Goal: Task Accomplishment & Management: Complete application form

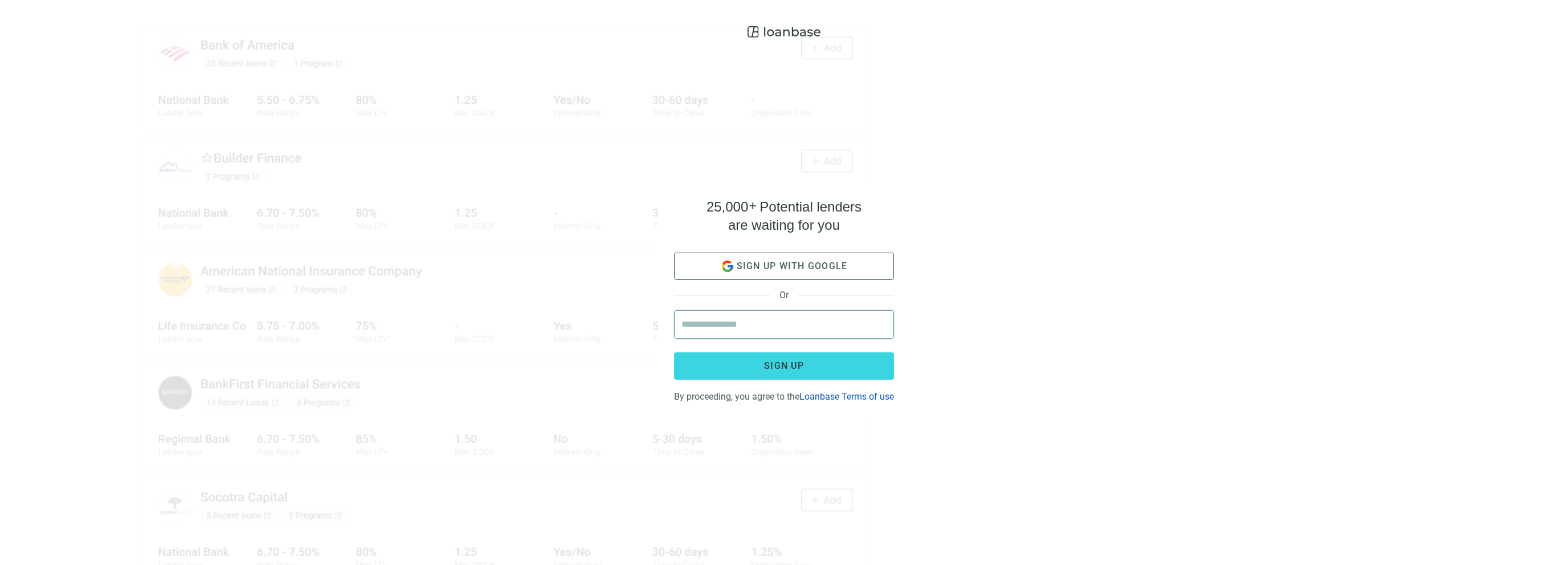
click at [744, 320] on input "email" at bounding box center [784, 325] width 205 height 28
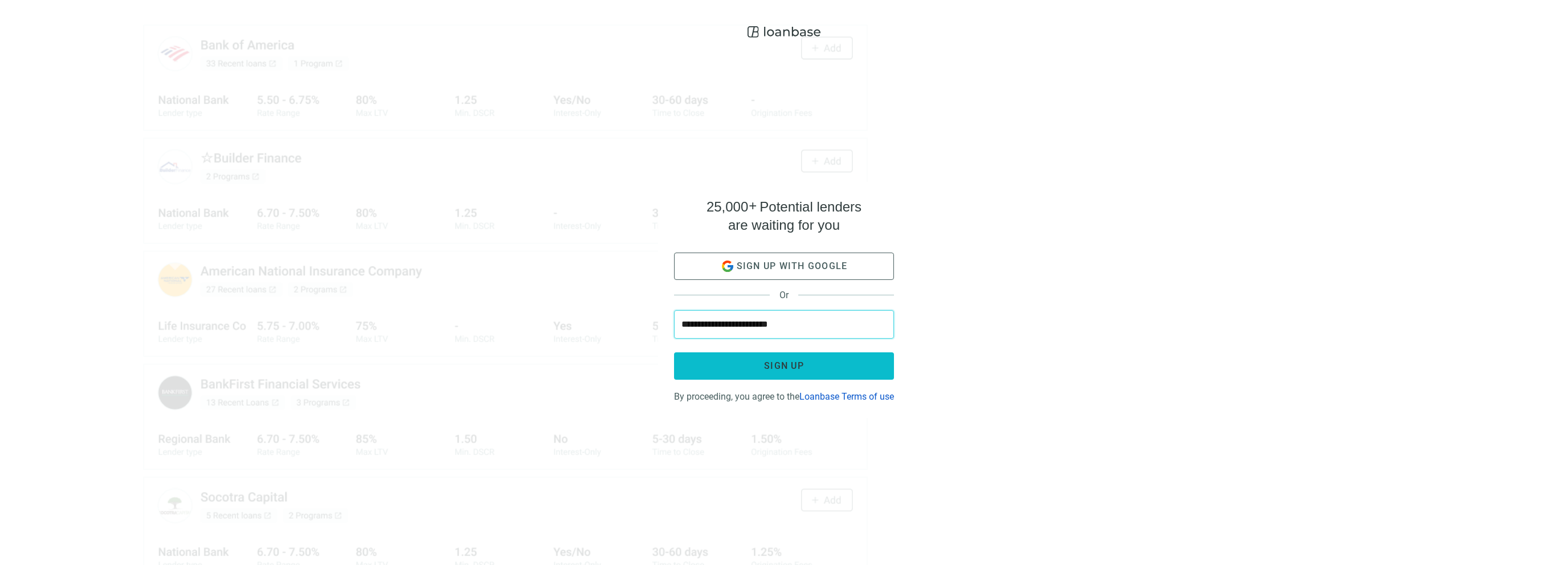
type input "**********"
click at [745, 355] on button "Sign up" at bounding box center [784, 366] width 220 height 28
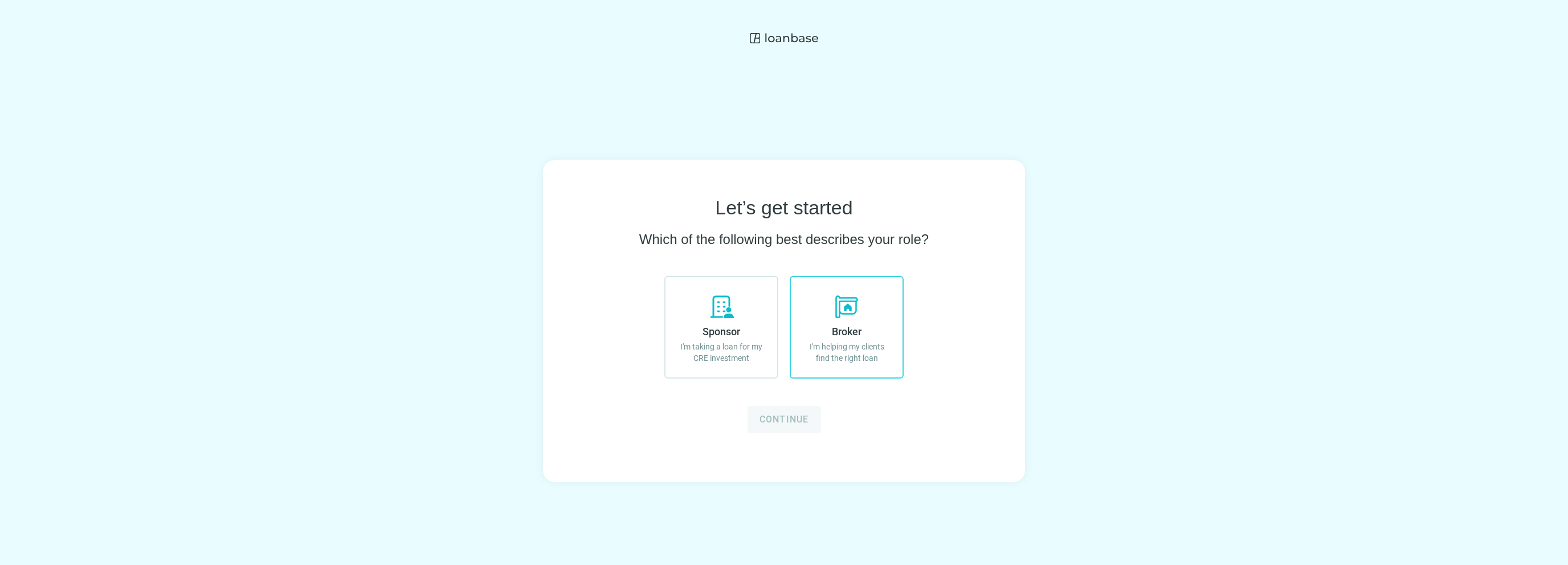
click at [861, 313] on label "Broker I'm helping my clients find the right loan" at bounding box center [846, 327] width 114 height 103
click at [795, 427] on button "Continue" at bounding box center [784, 420] width 74 height 28
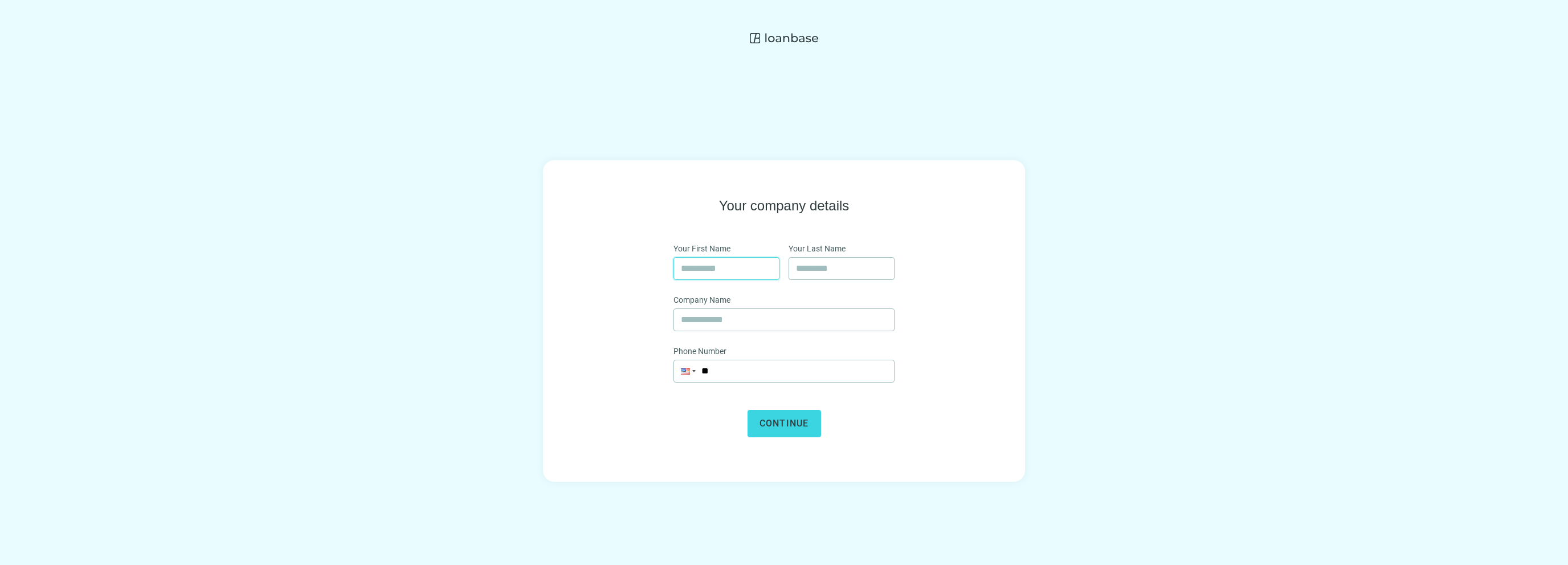
click at [698, 271] on input "text" at bounding box center [727, 268] width 91 height 21
type input "*****"
type input "**********"
click at [743, 369] on input "**" at bounding box center [784, 371] width 220 height 21
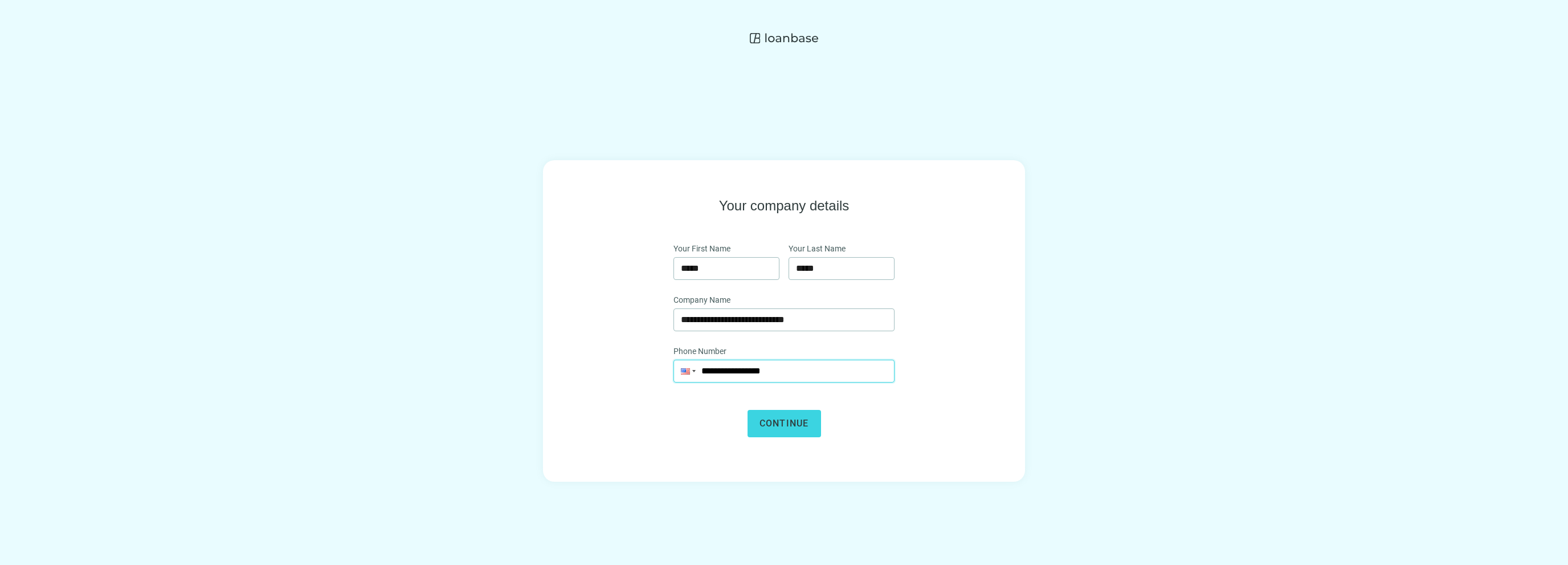
drag, startPoint x: 796, startPoint y: 372, endPoint x: 740, endPoint y: 368, distance: 56.1
click at [740, 368] on input "**********" at bounding box center [784, 371] width 220 height 21
type input "**********"
click at [801, 414] on button "Continue" at bounding box center [784, 424] width 74 height 28
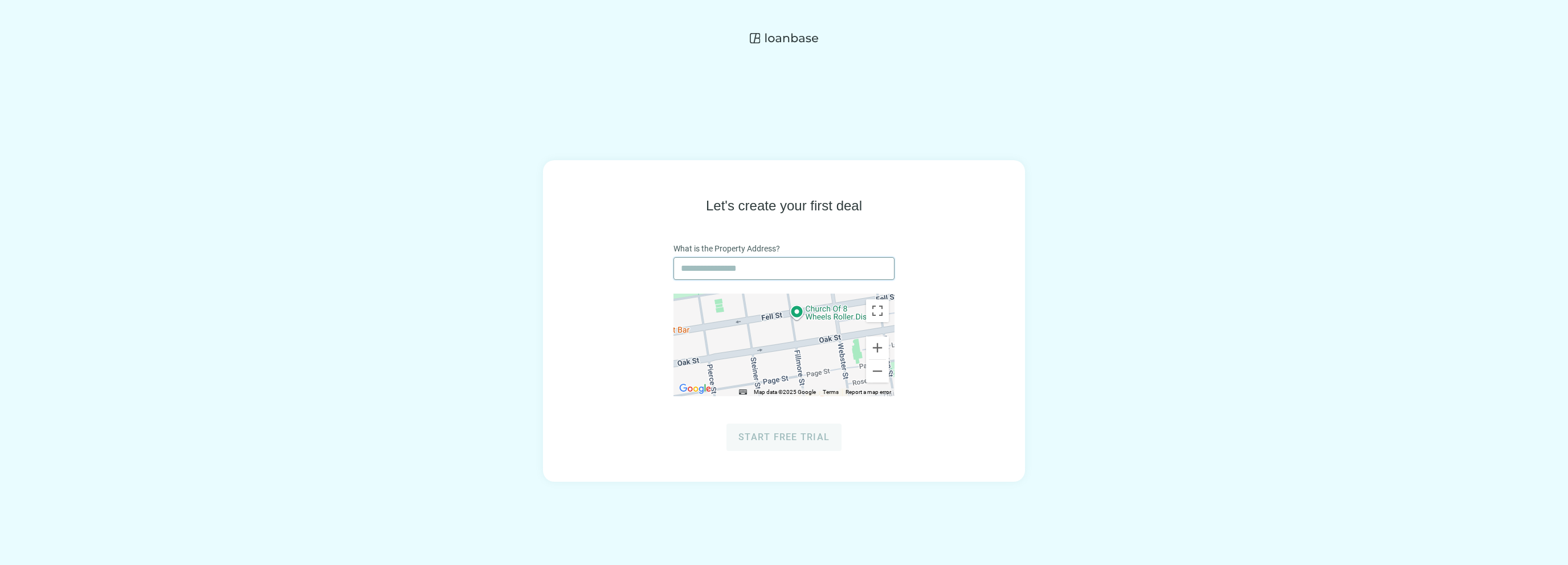
click at [758, 261] on input "text" at bounding box center [784, 268] width 206 height 21
paste input "**********"
type input "**********"
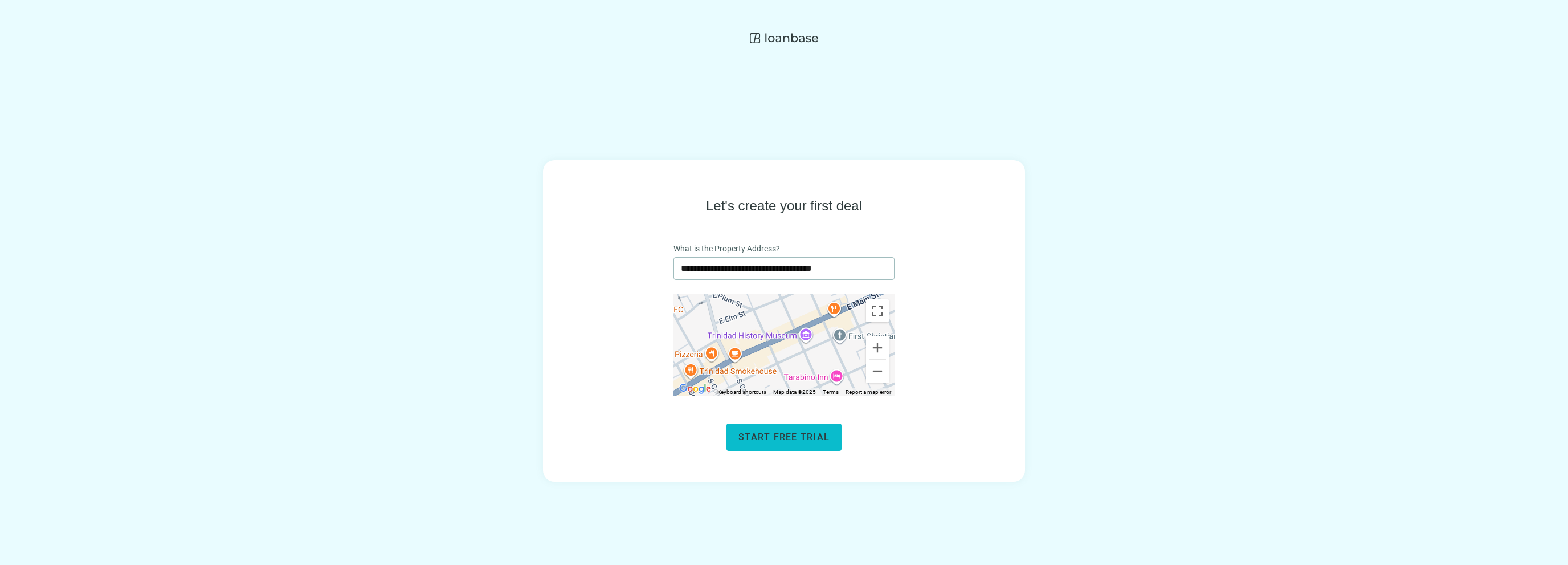
click at [780, 441] on span "Start free trial" at bounding box center [784, 437] width 91 height 11
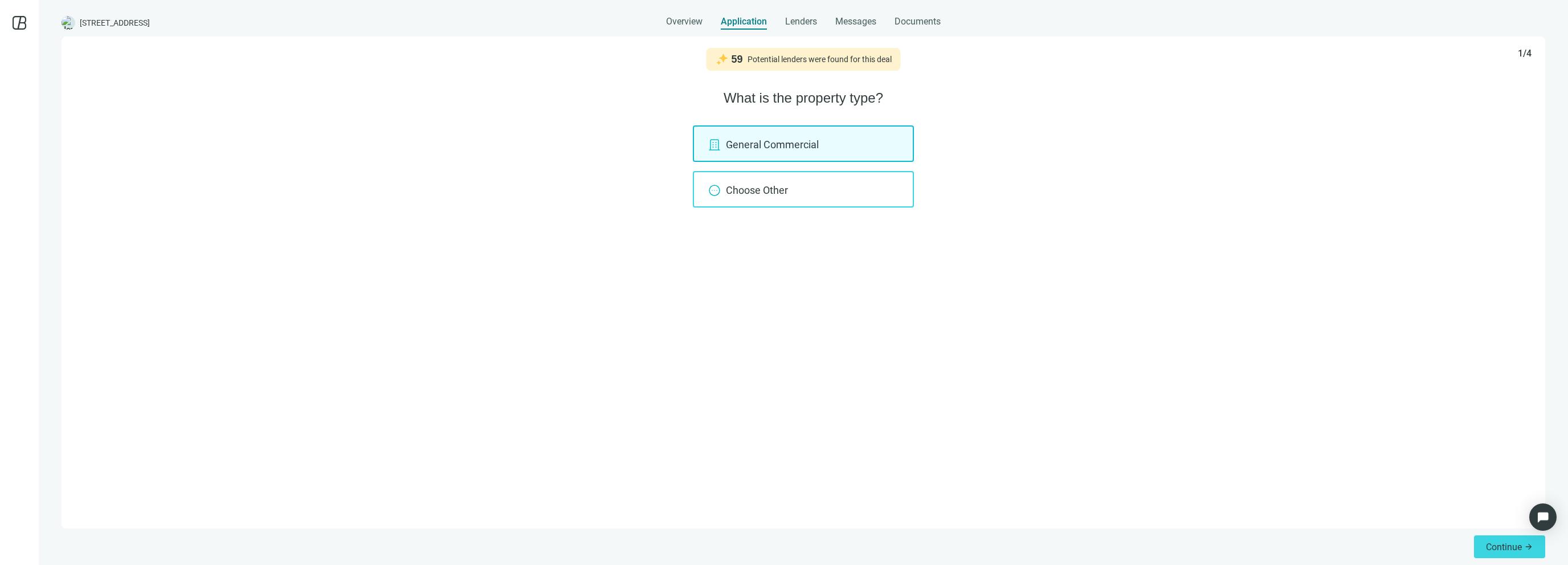
click at [772, 195] on div "Choose Other" at bounding box center [803, 189] width 221 height 37
click at [771, 242] on input "search" at bounding box center [798, 241] width 196 height 21
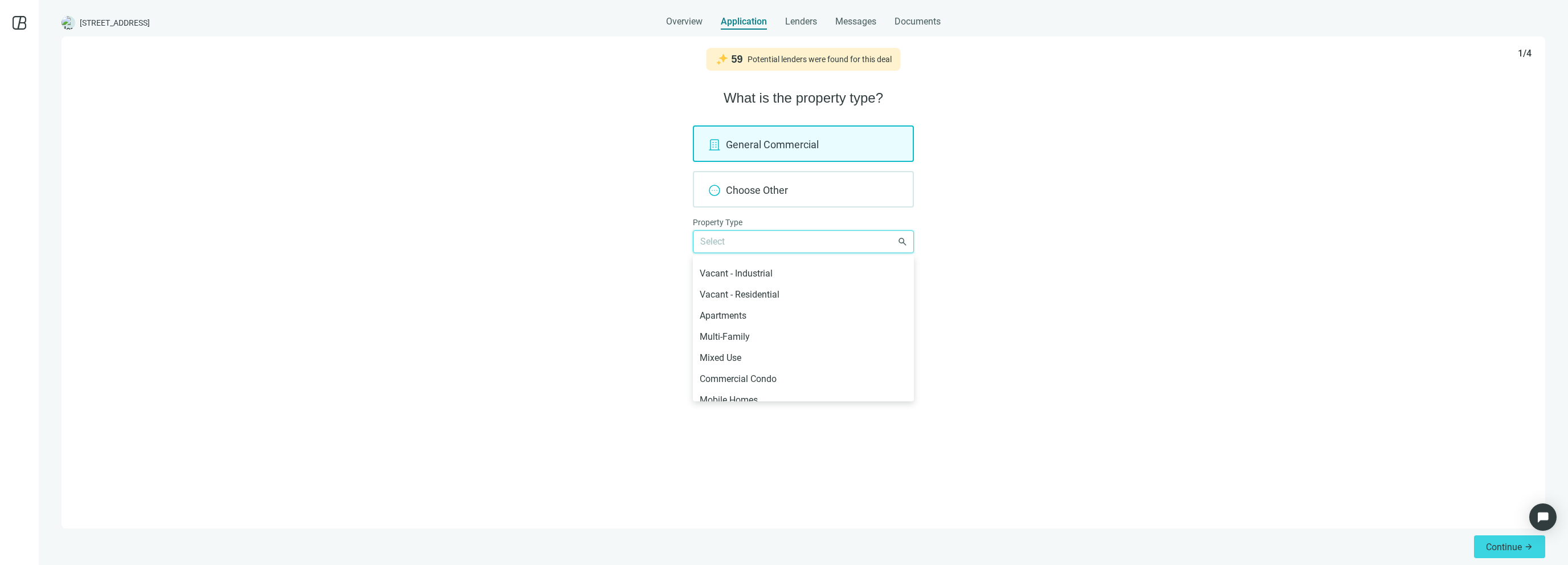
scroll to position [228, 0]
click at [759, 355] on div "Mixed Use" at bounding box center [803, 355] width 208 height 15
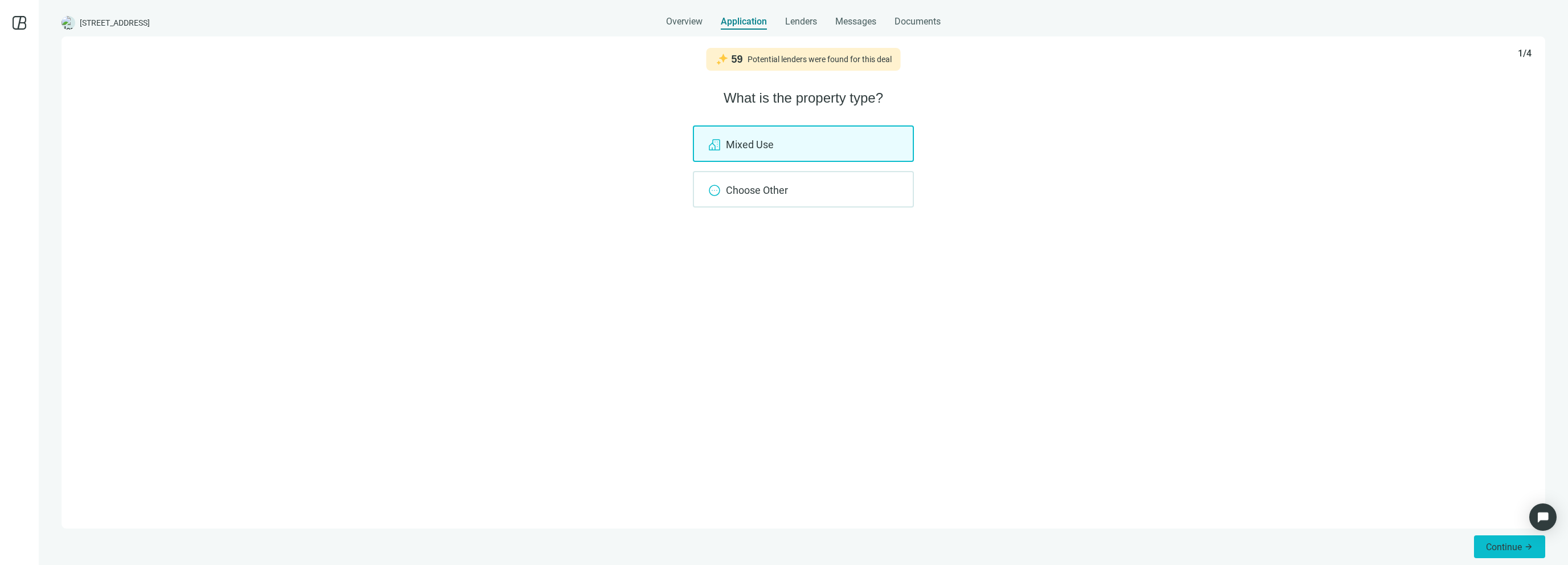
click at [1511, 540] on button "Continue arrow_forward" at bounding box center [1509, 546] width 71 height 23
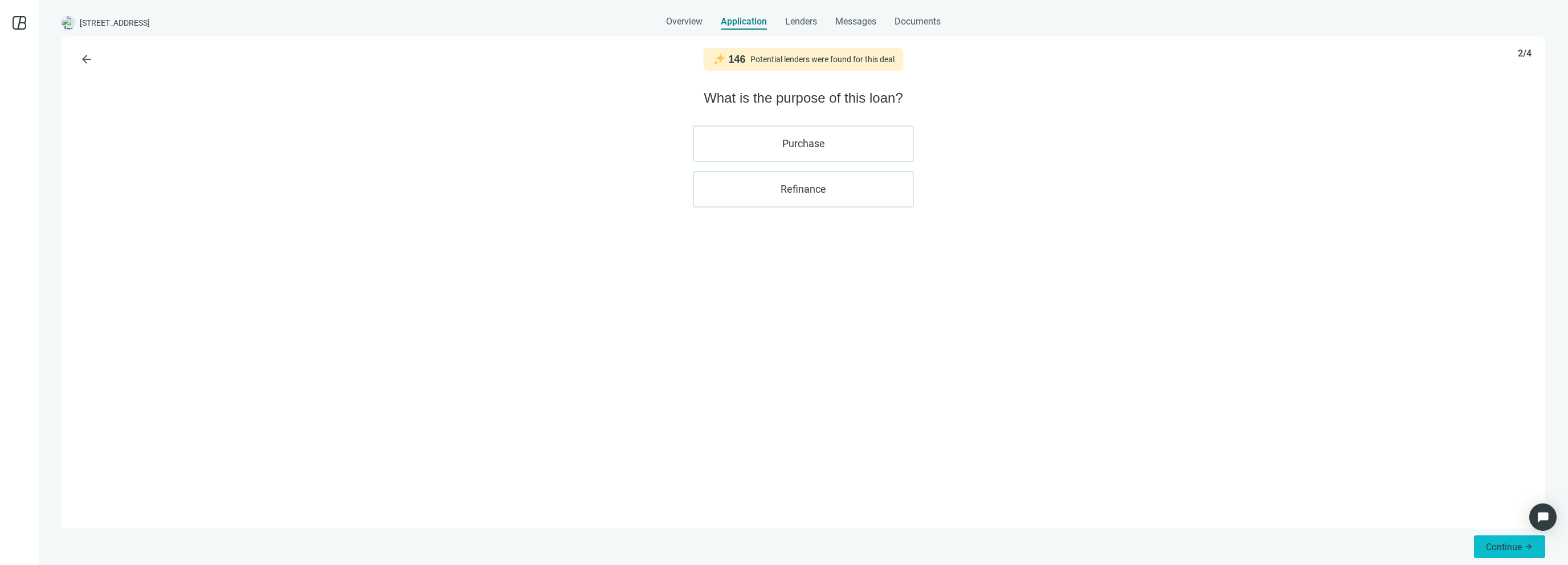
click at [1510, 541] on button "Continue arrow_forward" at bounding box center [1509, 546] width 71 height 23
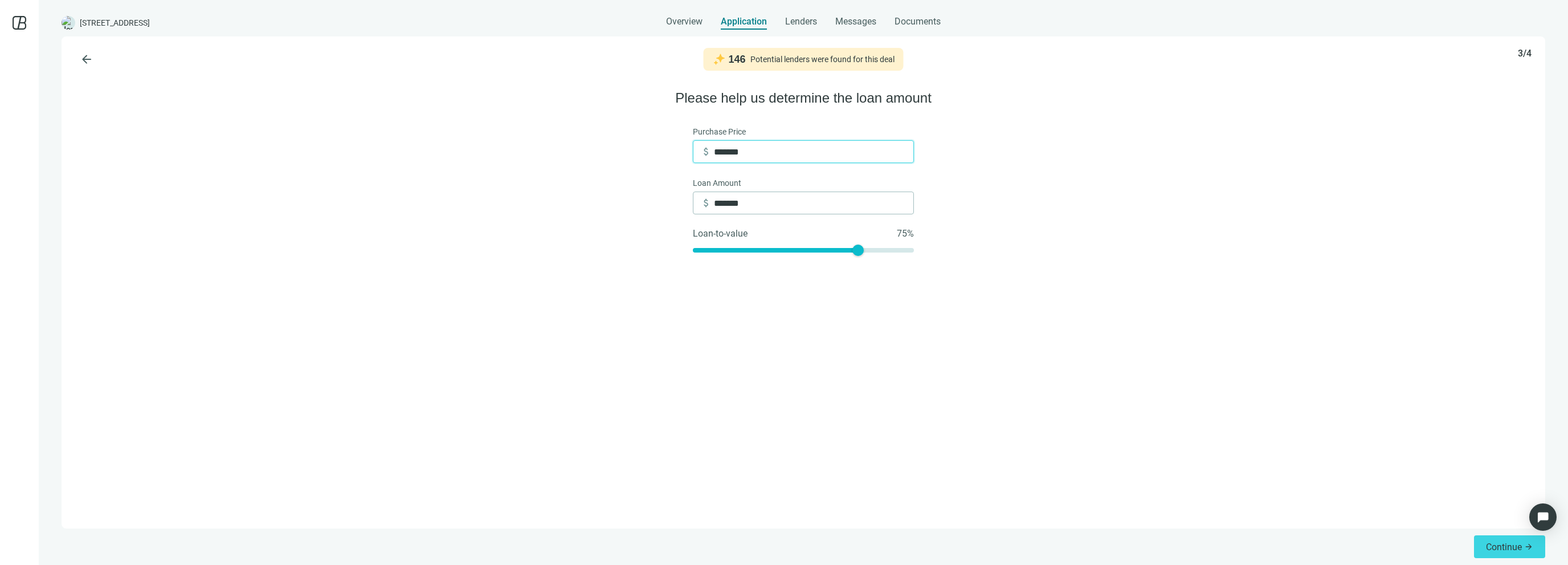
drag, startPoint x: 767, startPoint y: 152, endPoint x: 595, endPoint y: 133, distance: 173.0
click at [595, 133] on div "arrow_back 146 Potential lenders were found for this deal 3/4 Please help us de…" at bounding box center [803, 282] width 1484 height 492
click at [766, 151] on input "*******" at bounding box center [814, 151] width 199 height 21
drag, startPoint x: 773, startPoint y: 152, endPoint x: 567, endPoint y: 139, distance: 206.4
click at [567, 139] on div "arrow_back 146 Potential lenders were found for this deal 3/4 Please help us de…" at bounding box center [803, 282] width 1484 height 492
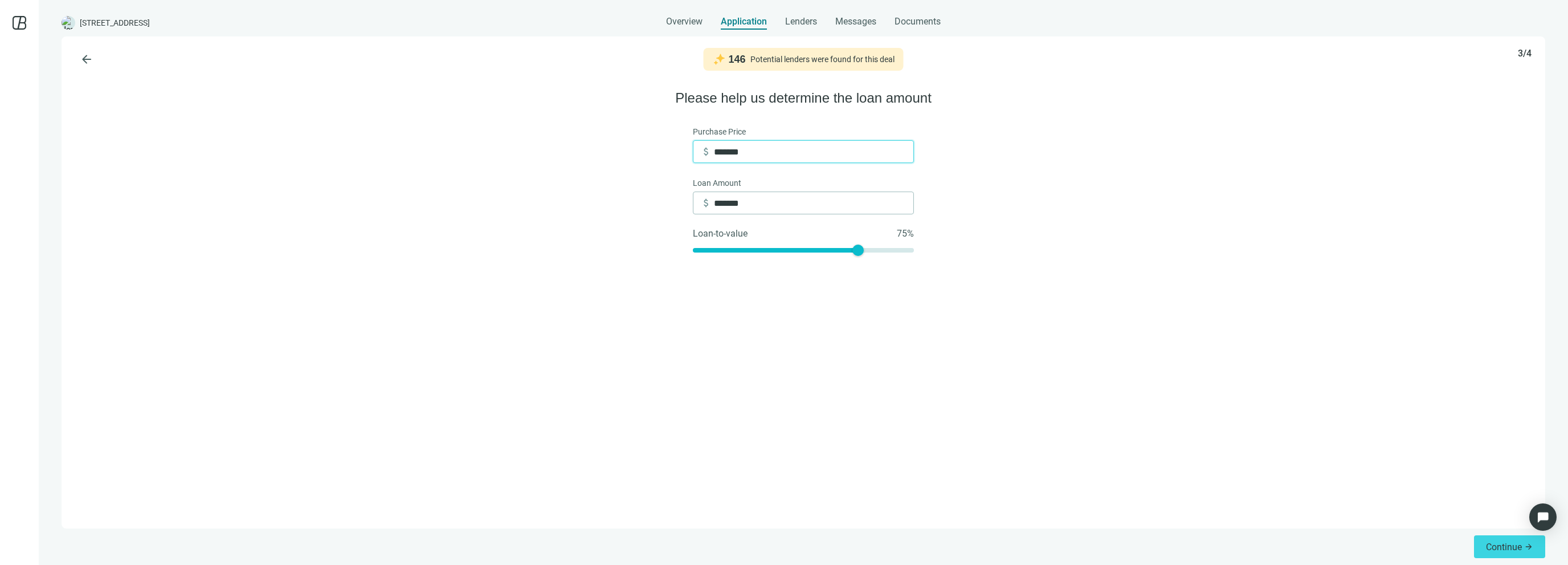
type input "*"
type input "**"
type input "***"
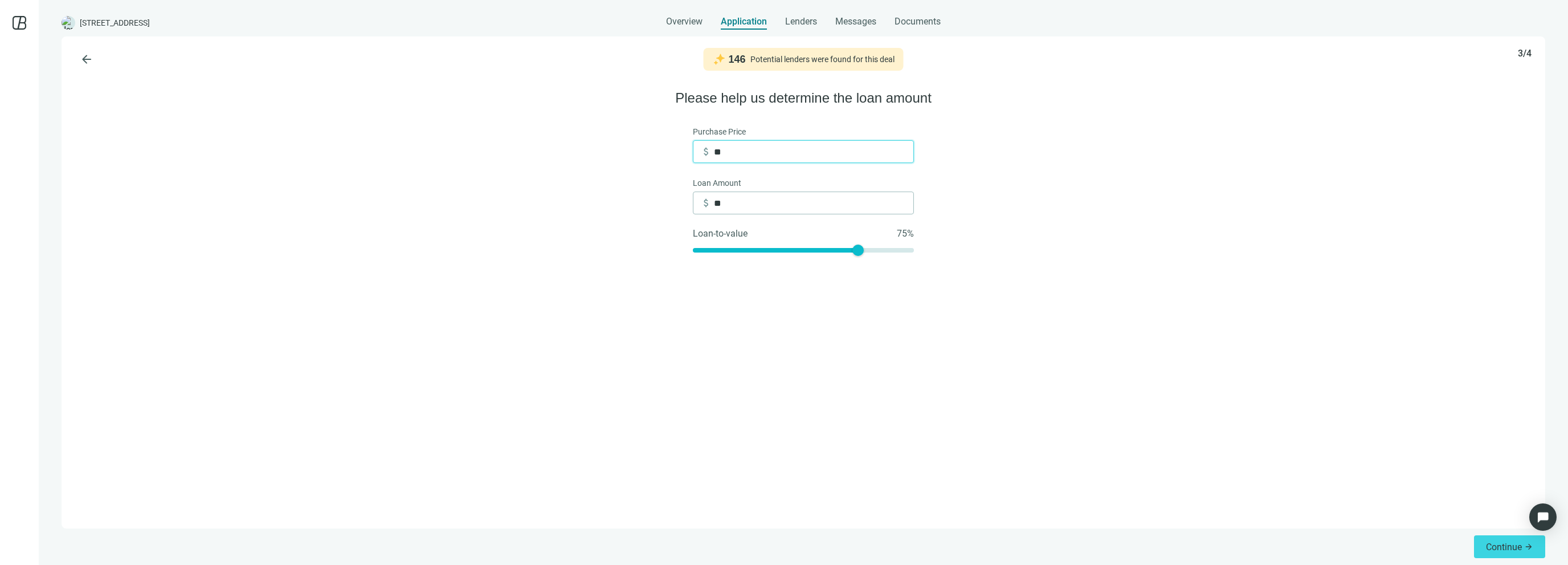
type input "***"
type input "*****"
type input "******"
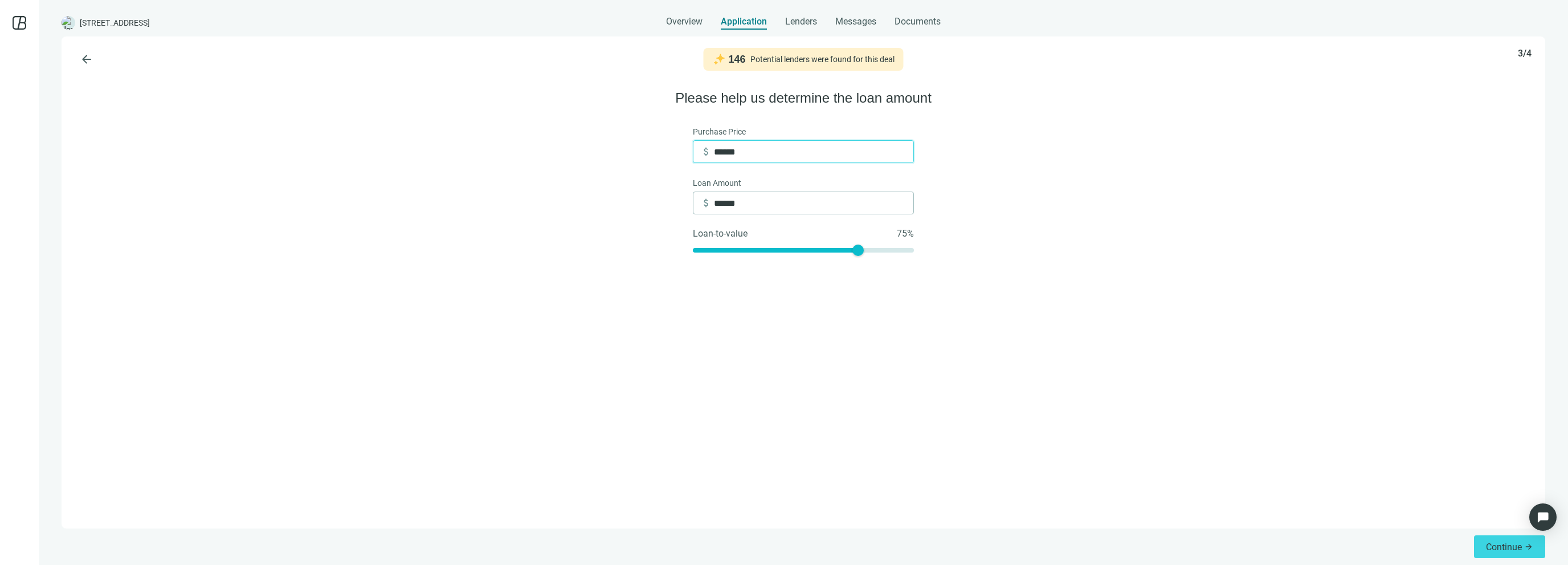
type input "*******"
click at [799, 251] on div at bounding box center [803, 248] width 221 height 8
type input "*******"
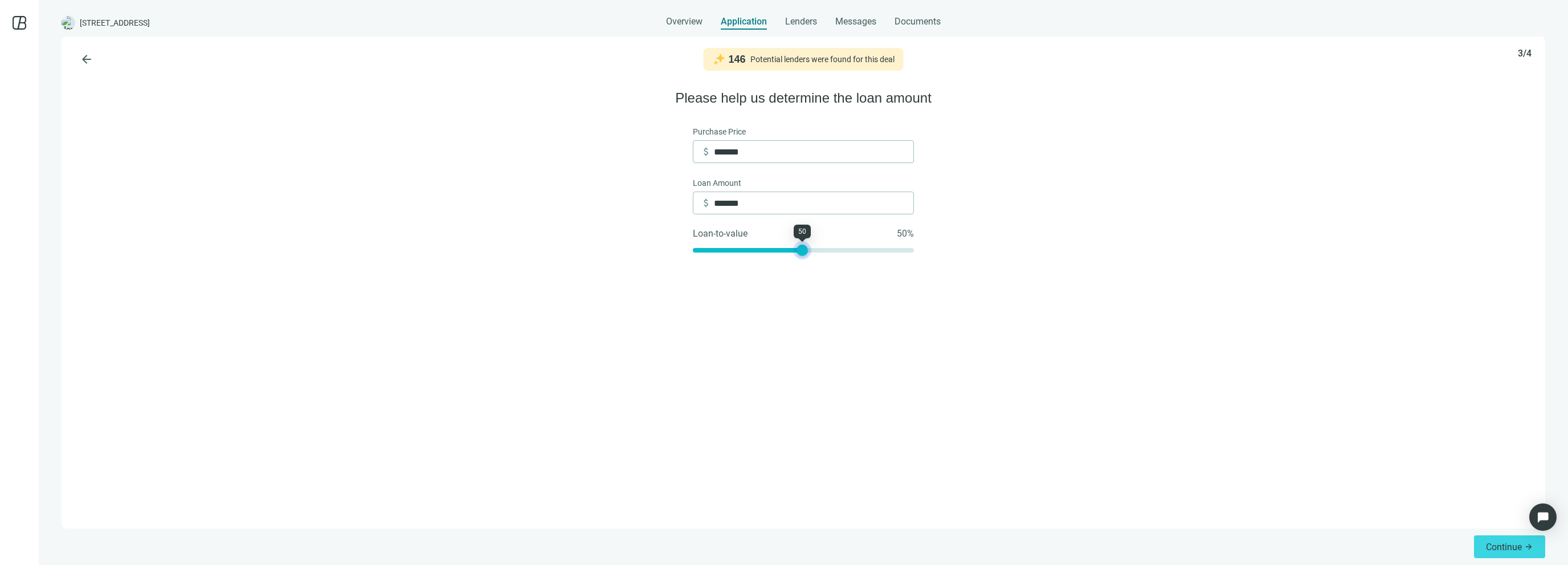
click at [806, 249] on div at bounding box center [802, 250] width 12 height 12
click at [1498, 550] on span "Continue" at bounding box center [1504, 547] width 36 height 11
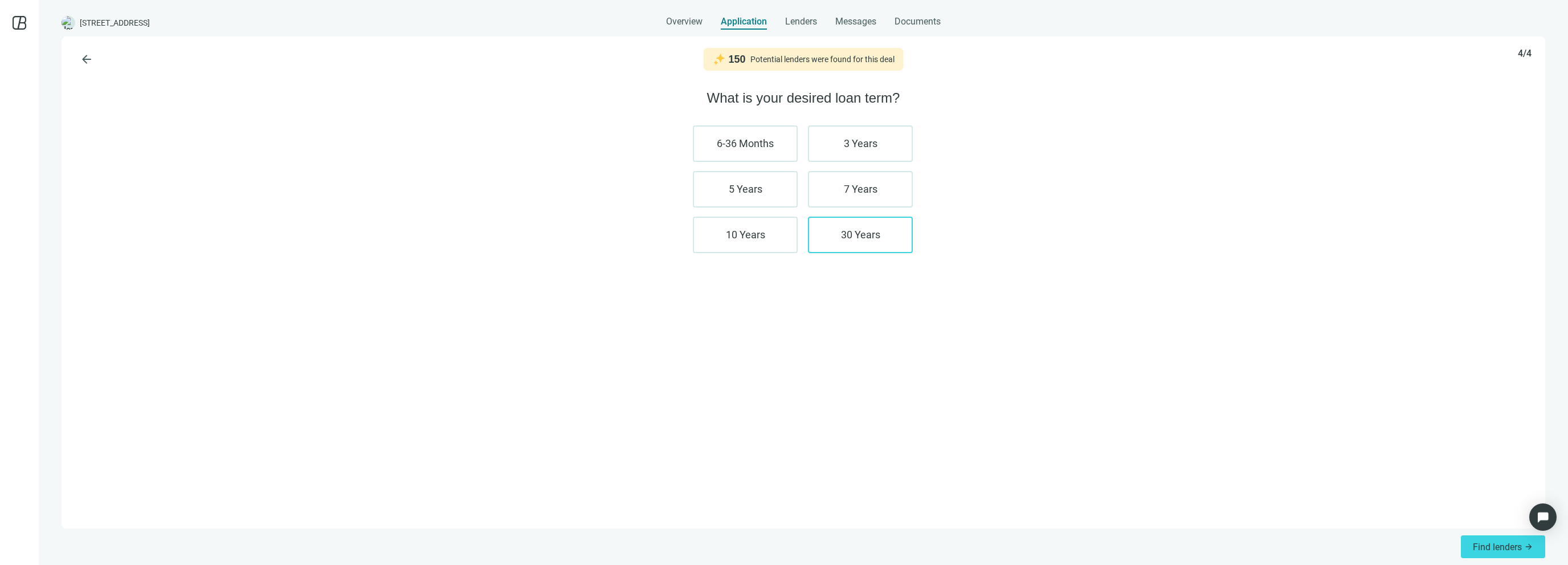
click at [868, 242] on label "30 Years" at bounding box center [861, 235] width 105 height 37
click at [880, 248] on label "30 Years" at bounding box center [861, 235] width 105 height 37
click at [1505, 542] on span "Find lenders" at bounding box center [1497, 547] width 49 height 11
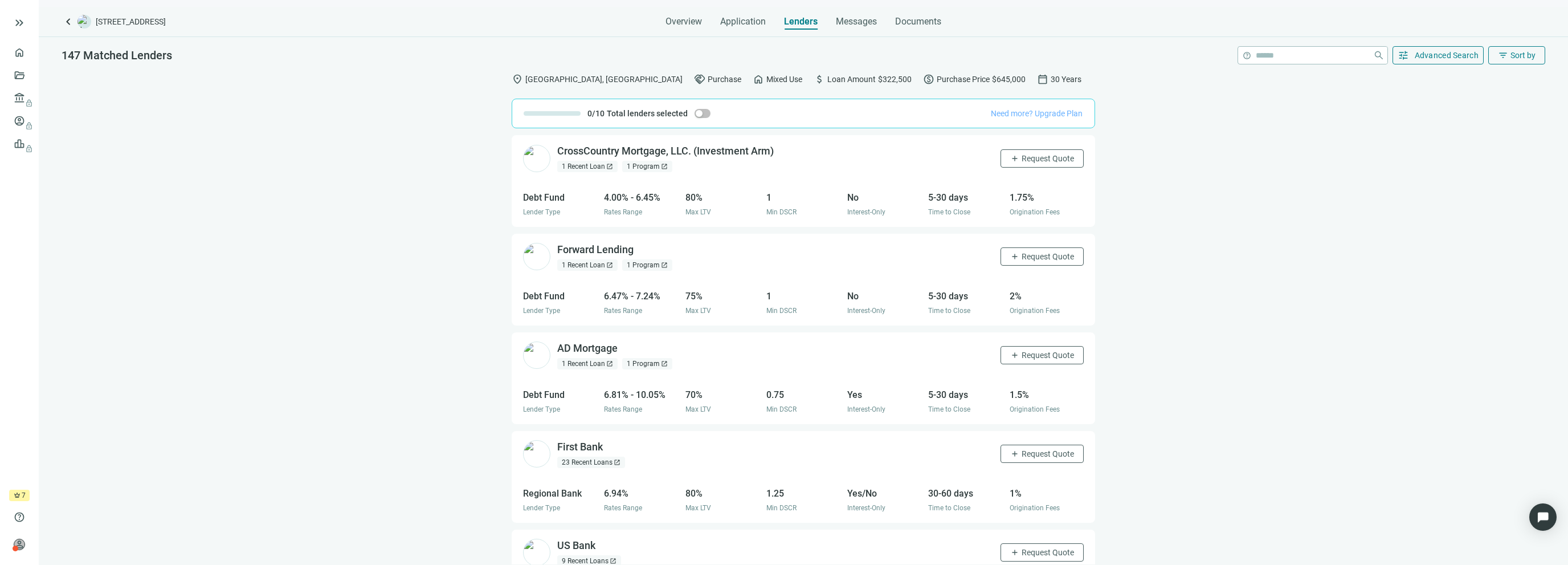
click at [1055, 116] on span "Need more? Upgrade Plan" at bounding box center [1037, 113] width 92 height 9
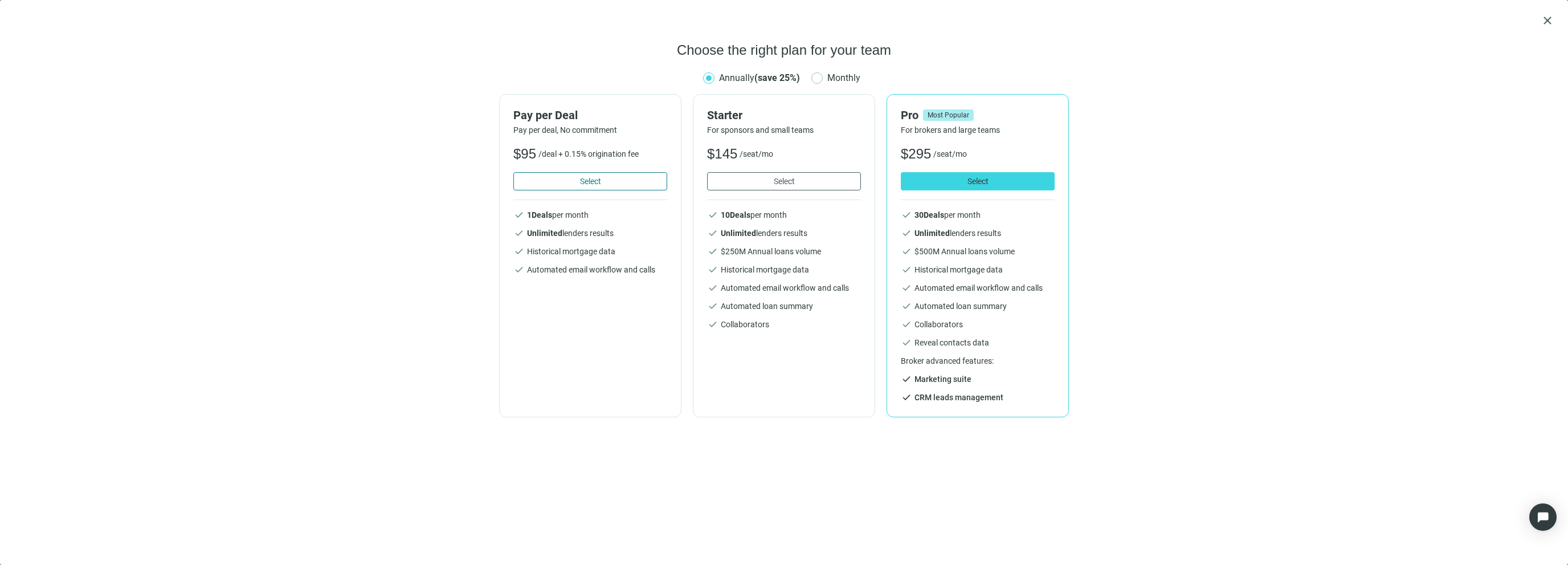
click at [583, 178] on span "Select" at bounding box center [591, 181] width 21 height 9
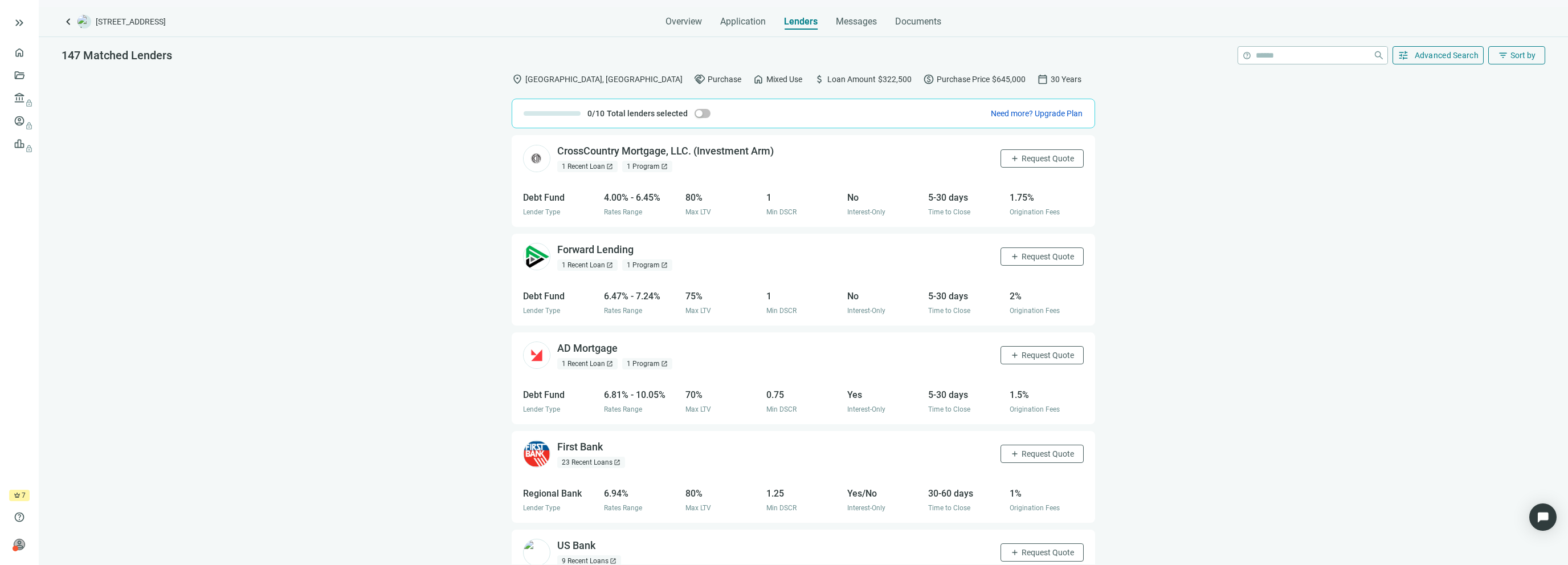
click at [654, 267] on div "1 Program open_in_new" at bounding box center [647, 265] width 50 height 12
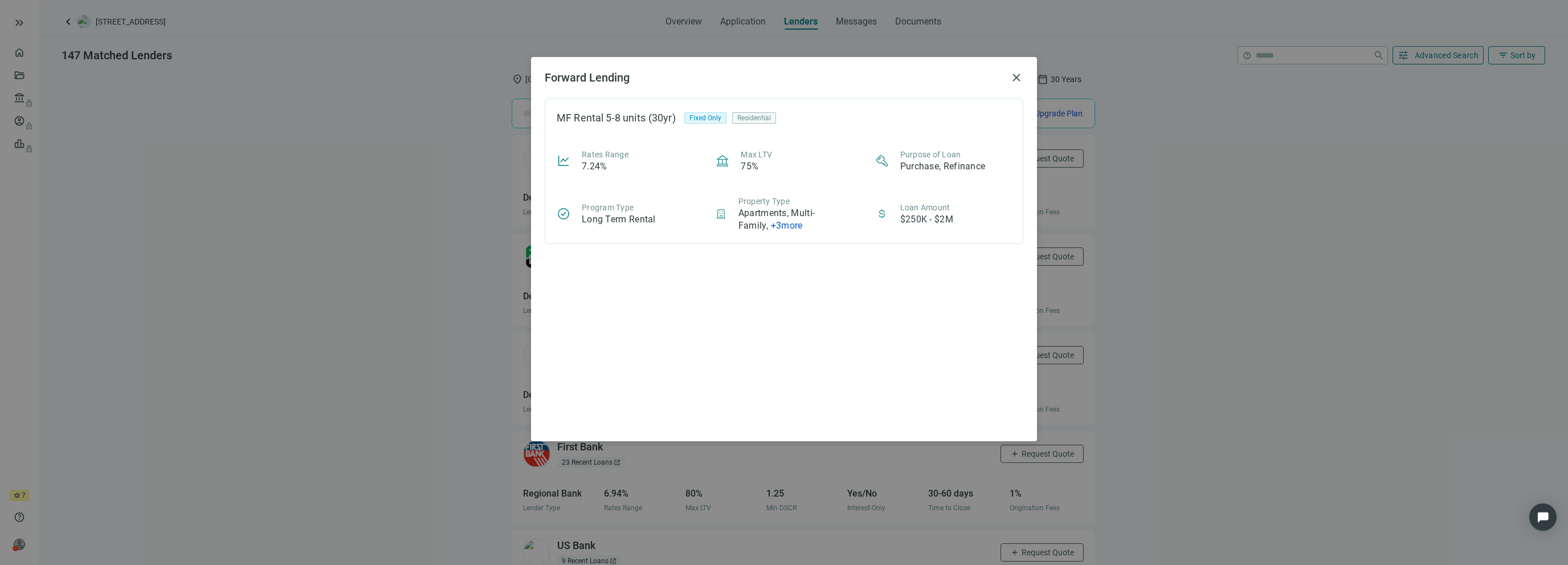
click at [791, 227] on span "+ 3 more" at bounding box center [787, 226] width 32 height 11
click at [781, 245] on div "MF Rental 5-8 units (30yr) Fixed Only Residential Rates Range 7.24% Max LTV 75%…" at bounding box center [784, 262] width 479 height 329
click at [1015, 77] on span "close" at bounding box center [1017, 77] width 14 height 14
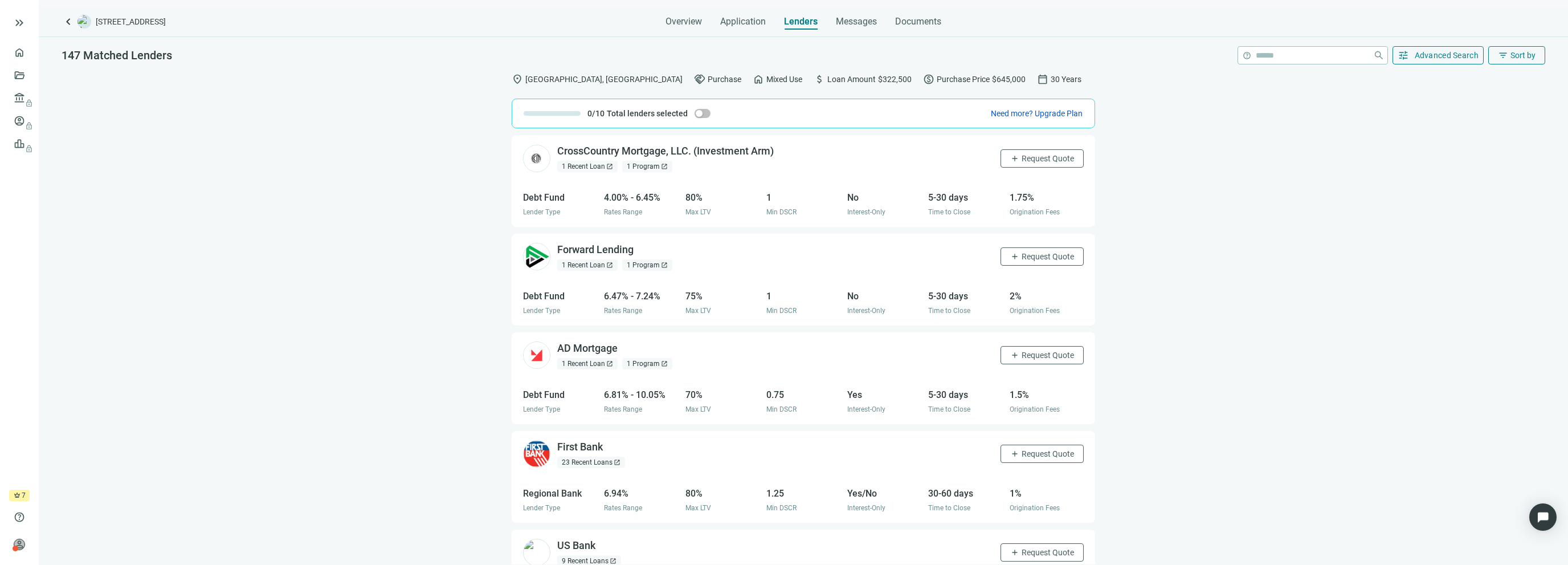
click at [653, 168] on div "1 Program open_in_new" at bounding box center [647, 166] width 50 height 12
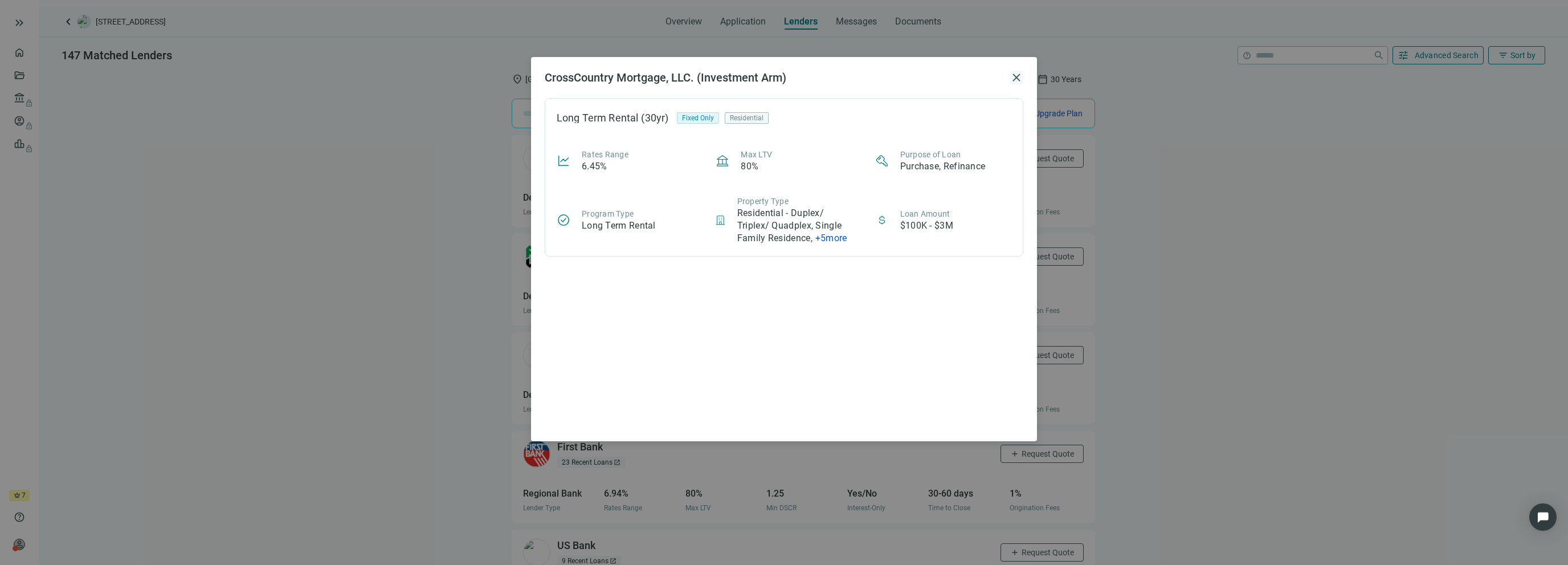
click at [1018, 77] on span "close" at bounding box center [1017, 77] width 14 height 14
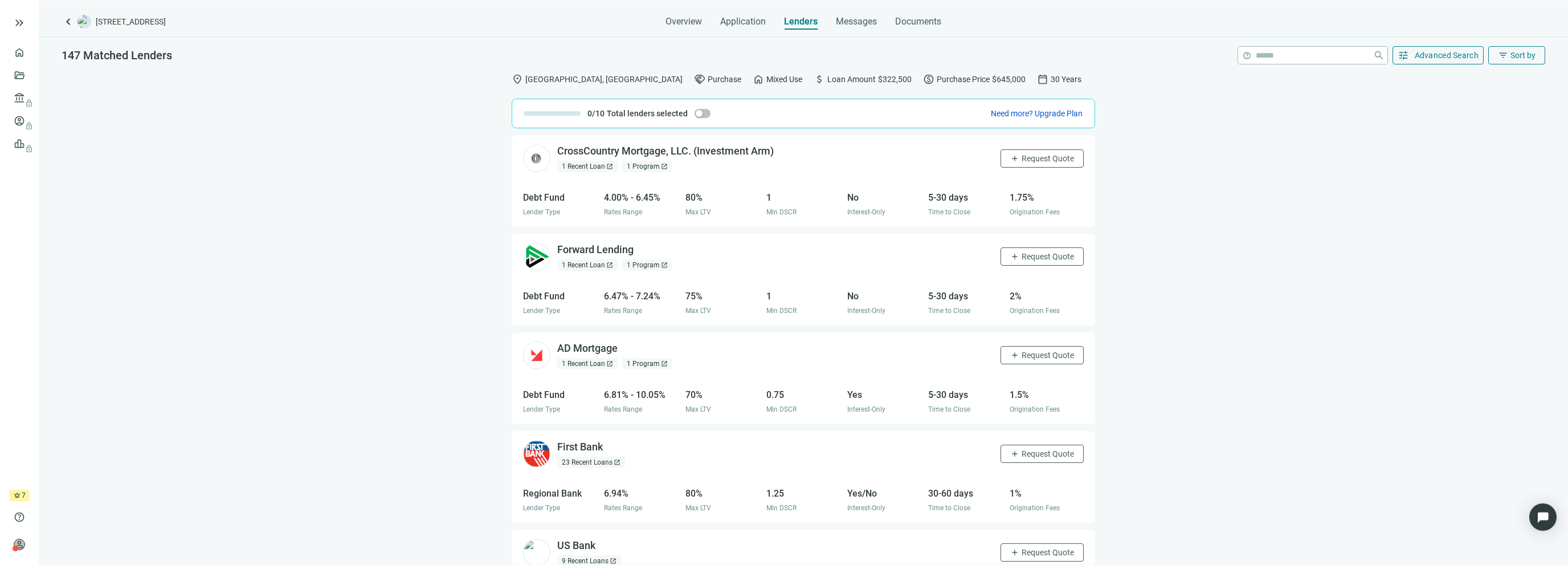
click at [647, 367] on div "1 Program open_in_new" at bounding box center [647, 364] width 50 height 12
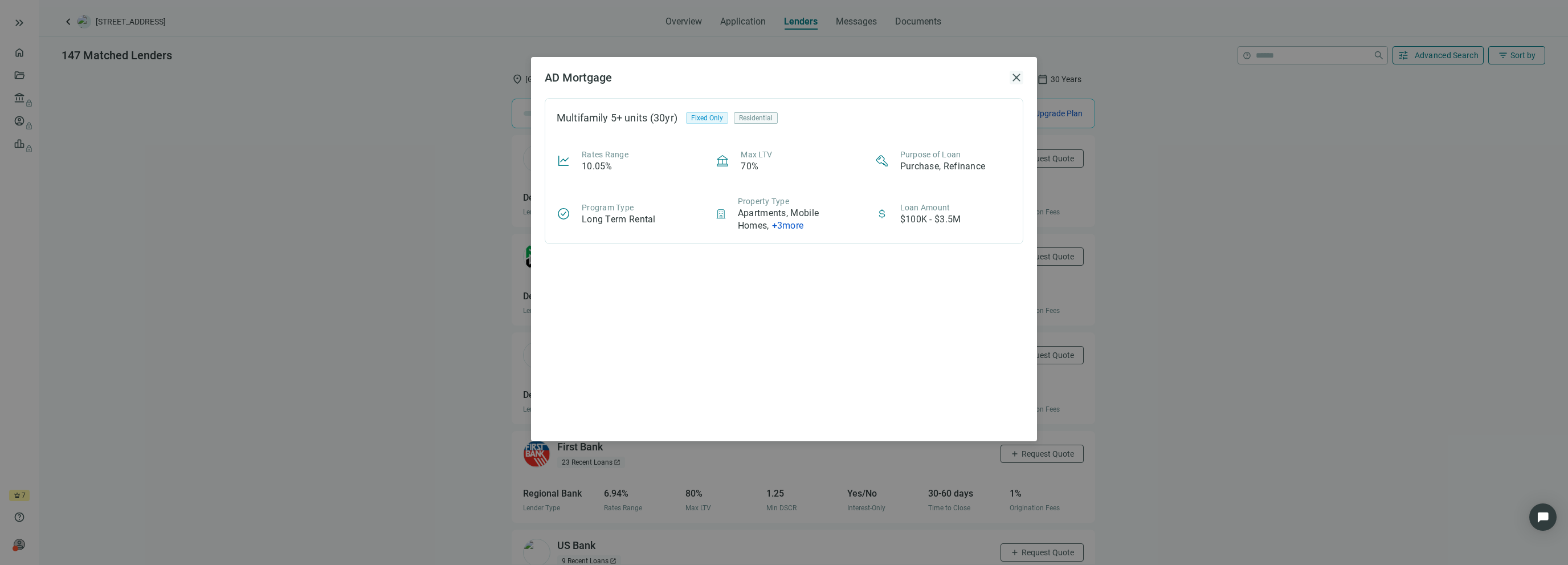
click at [1018, 79] on span "close" at bounding box center [1017, 77] width 14 height 14
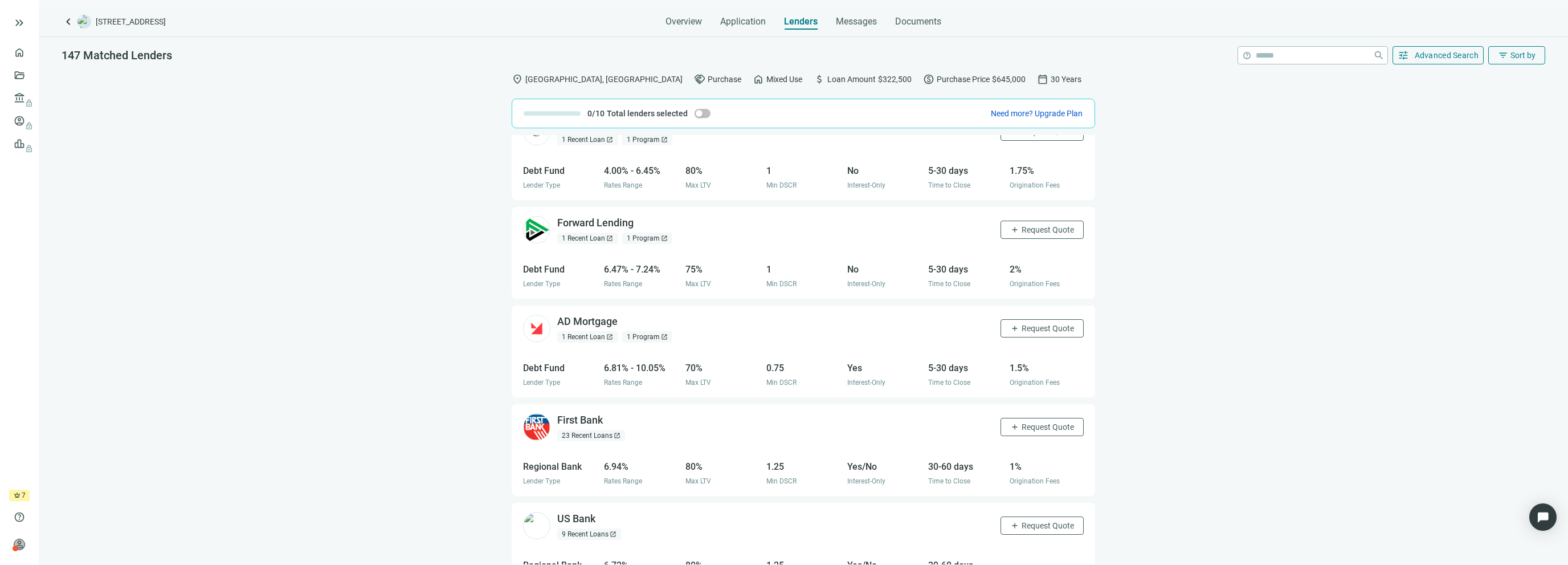
scroll to position [171, 0]
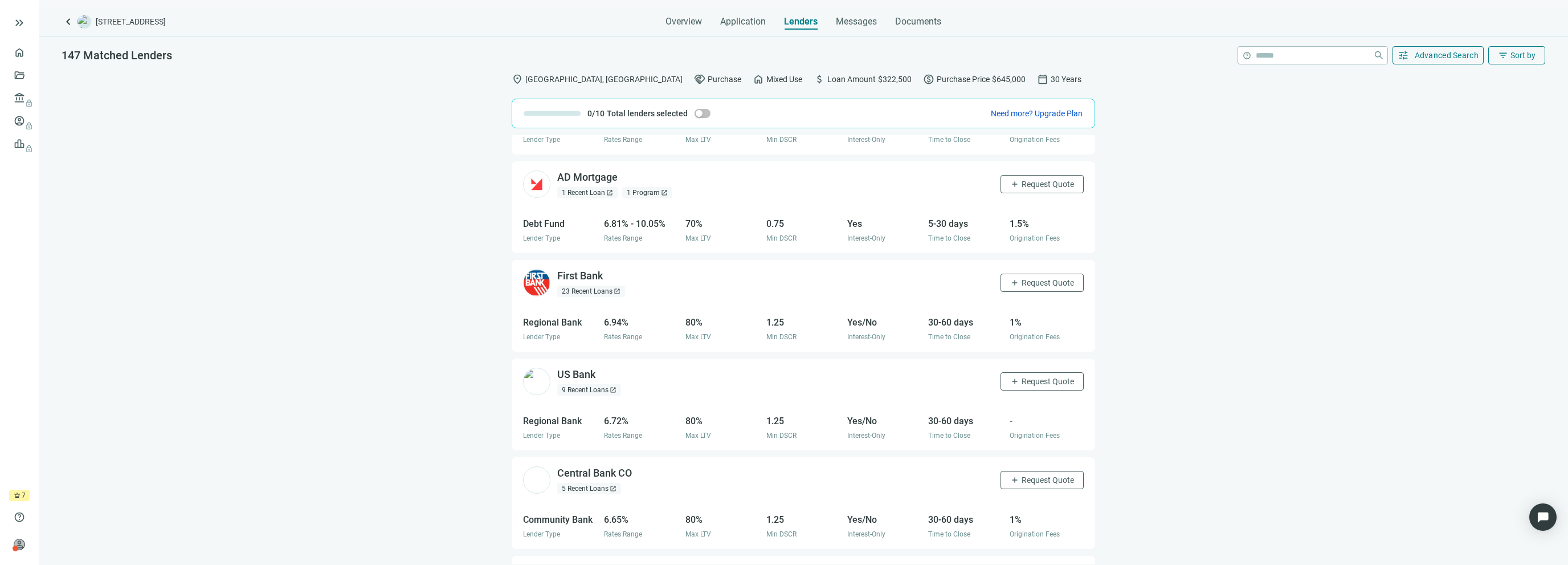
click at [609, 295] on div "23 Recent Loans open_in_new" at bounding box center [591, 291] width 68 height 12
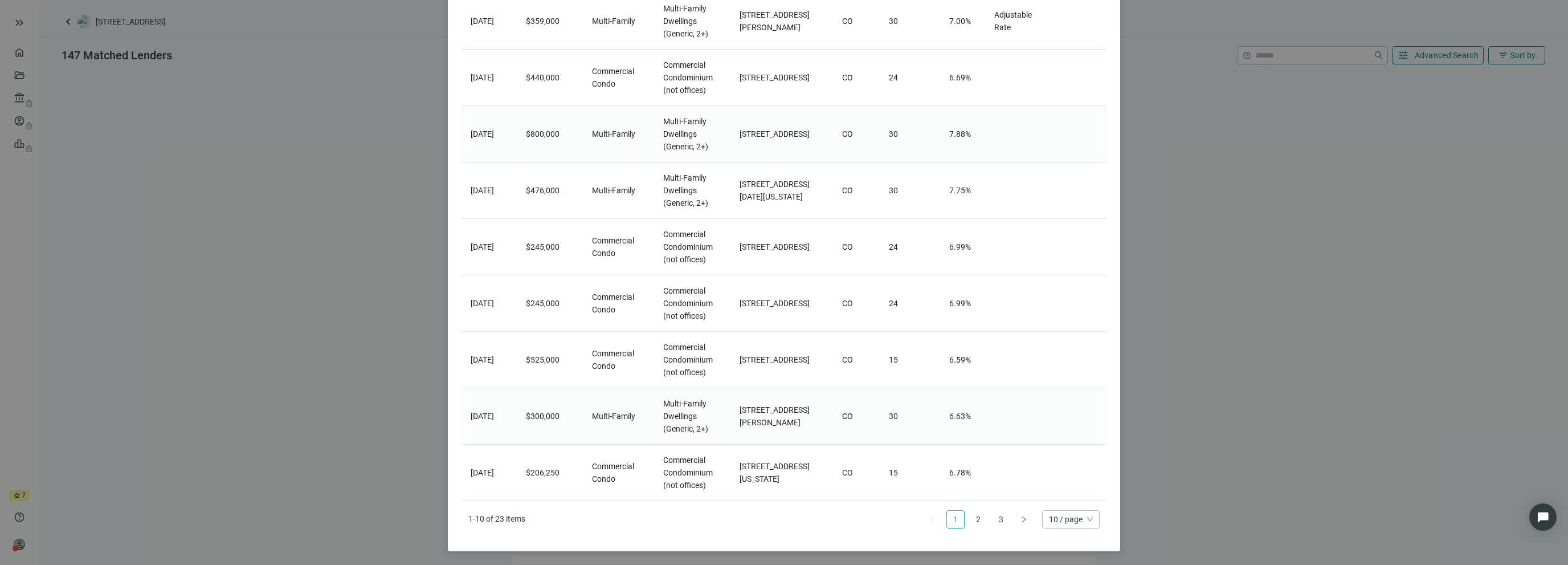
scroll to position [229, 0]
click at [976, 519] on link "2" at bounding box center [978, 519] width 17 height 17
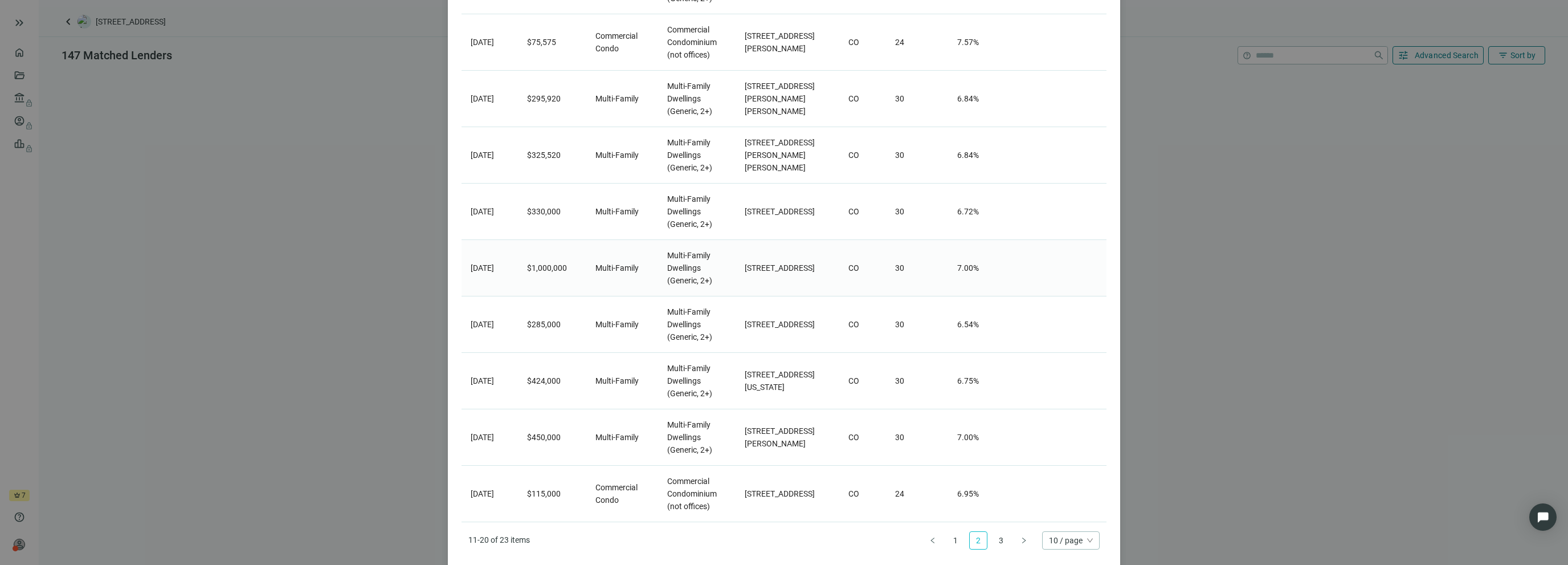
scroll to position [204, 0]
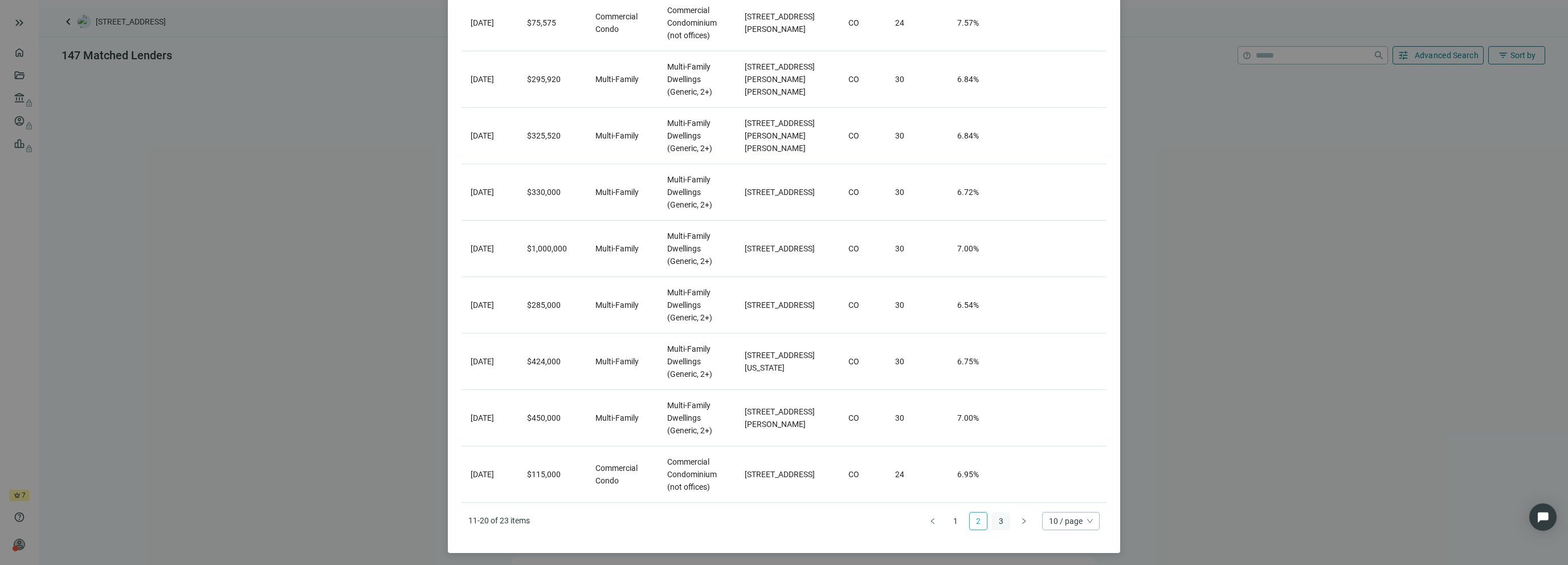
click at [995, 520] on link "3" at bounding box center [1001, 521] width 17 height 17
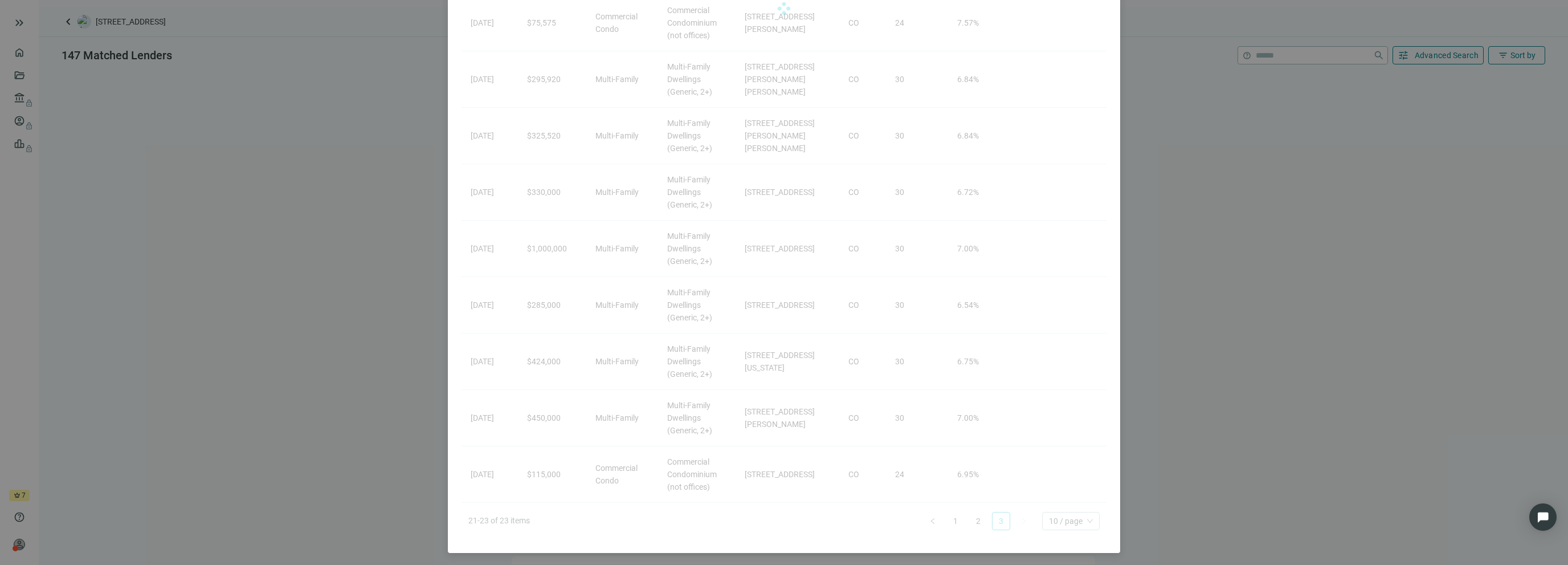
scroll to position [0, 0]
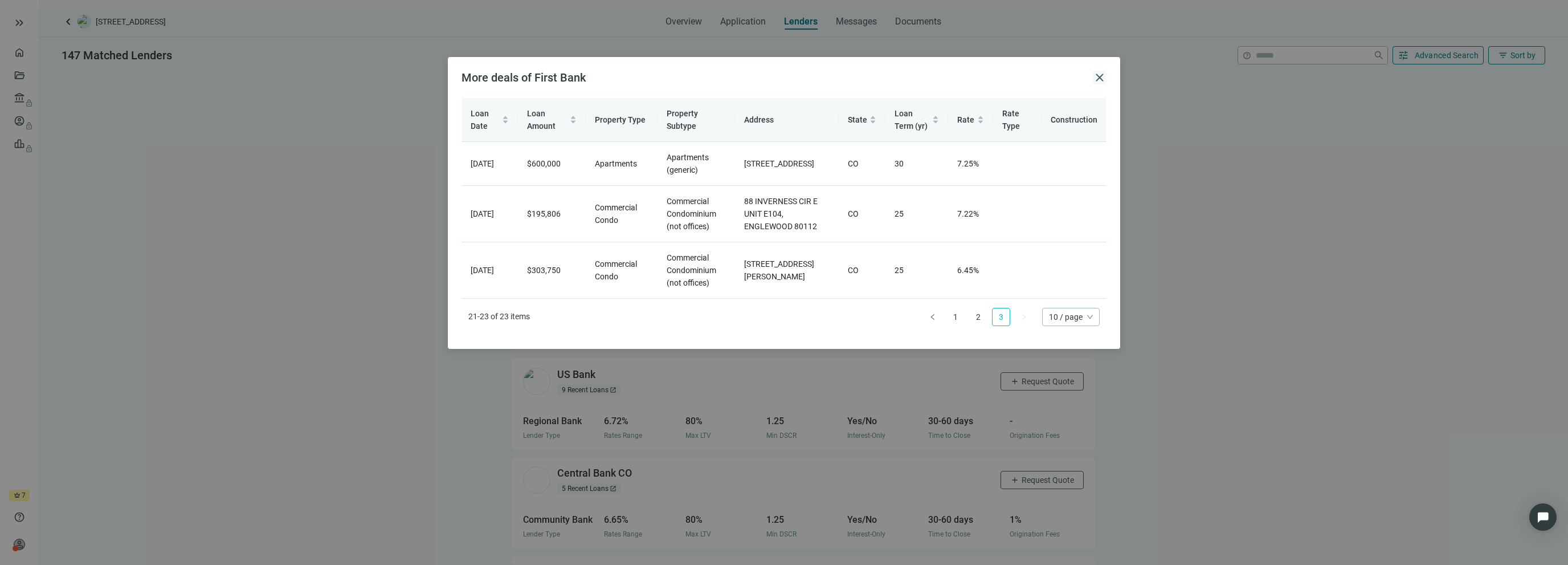
click at [1100, 78] on span "close" at bounding box center [1100, 77] width 14 height 14
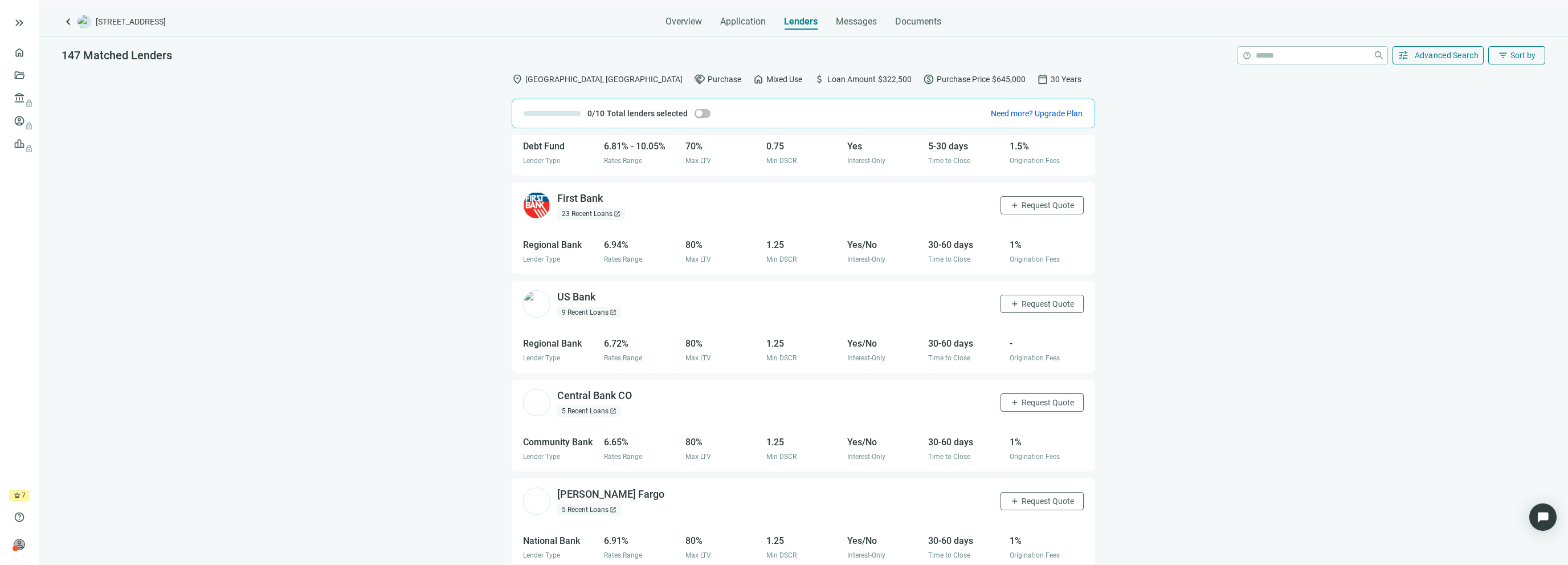
scroll to position [285, 0]
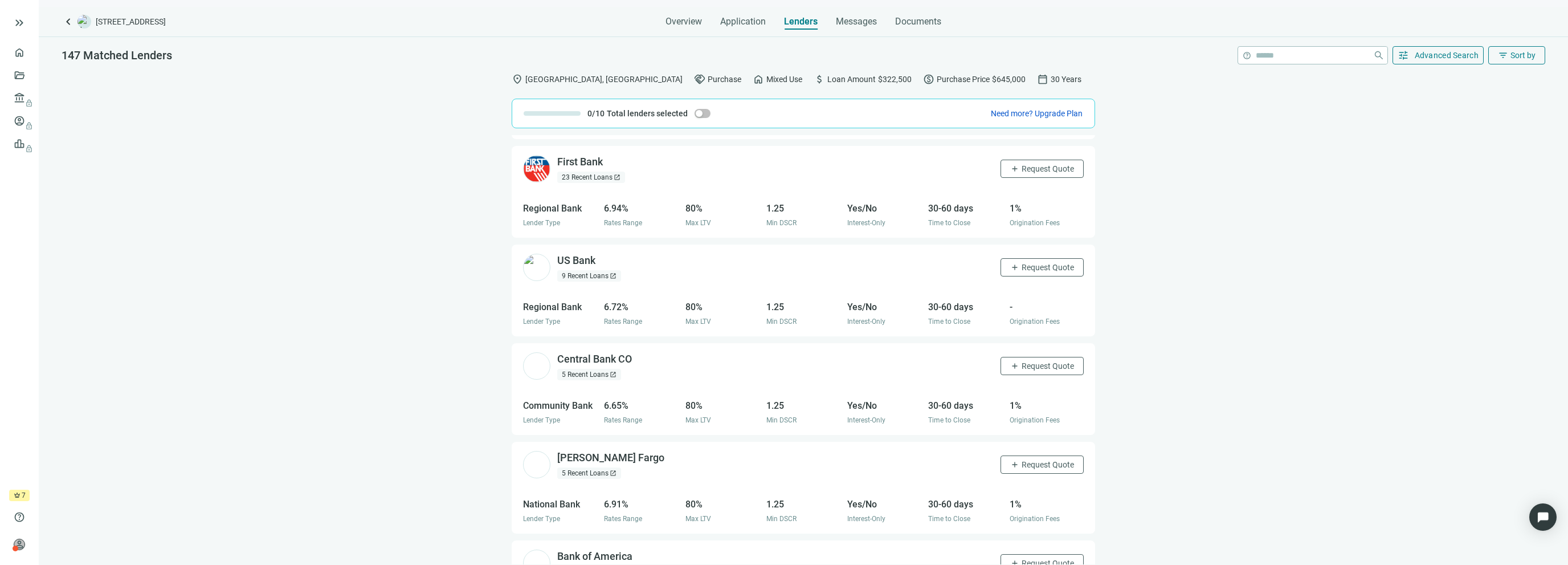
click at [594, 275] on div "9 Recent Loans open_in_new" at bounding box center [589, 276] width 63 height 12
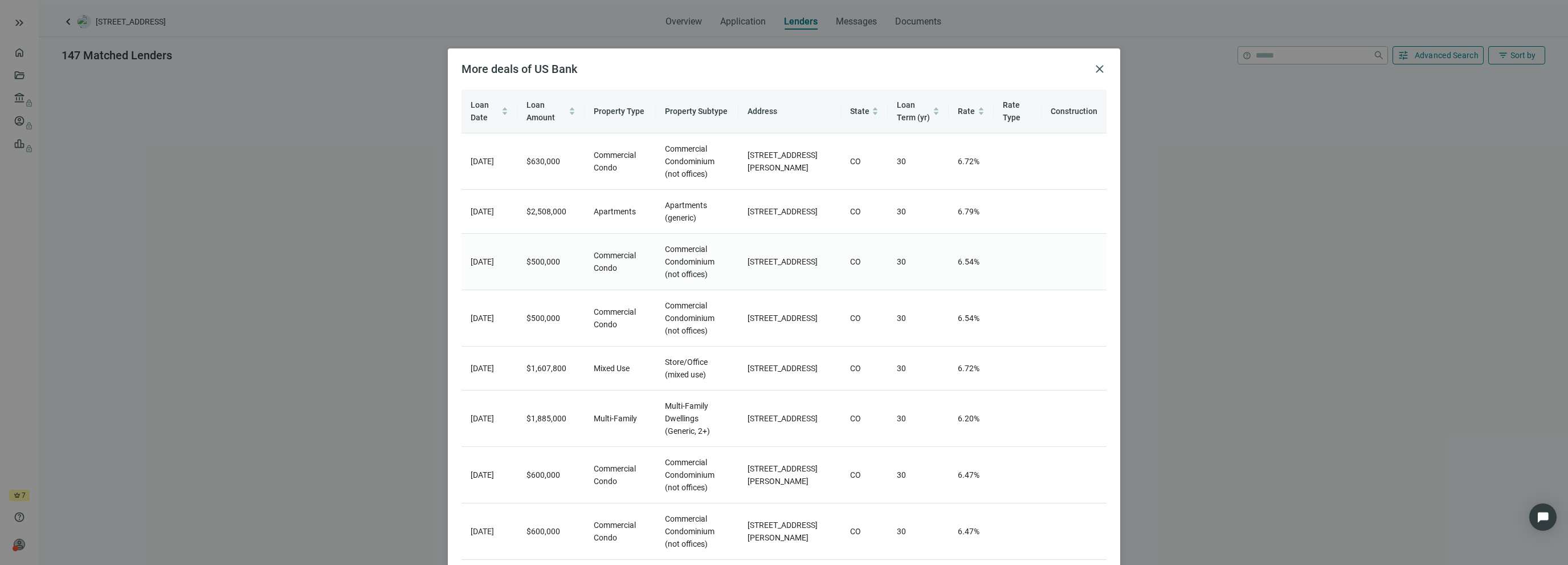
scroll to position [0, 0]
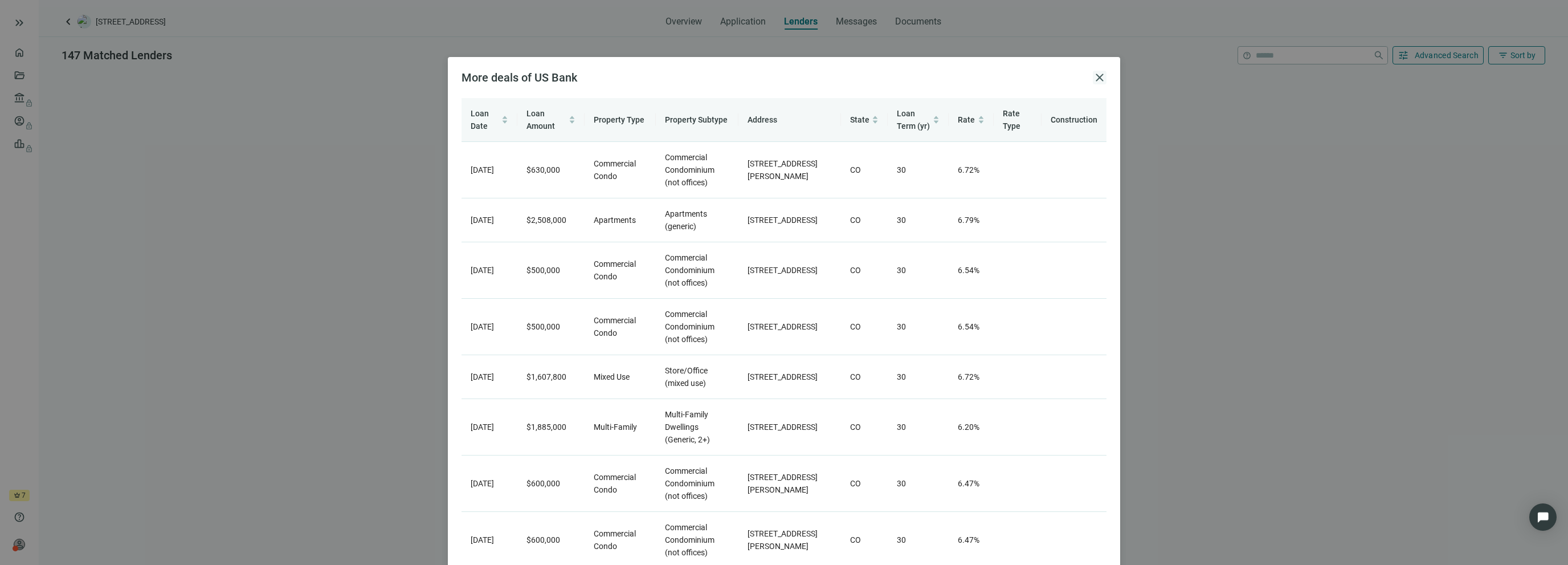
click at [1094, 75] on span "close" at bounding box center [1100, 77] width 14 height 14
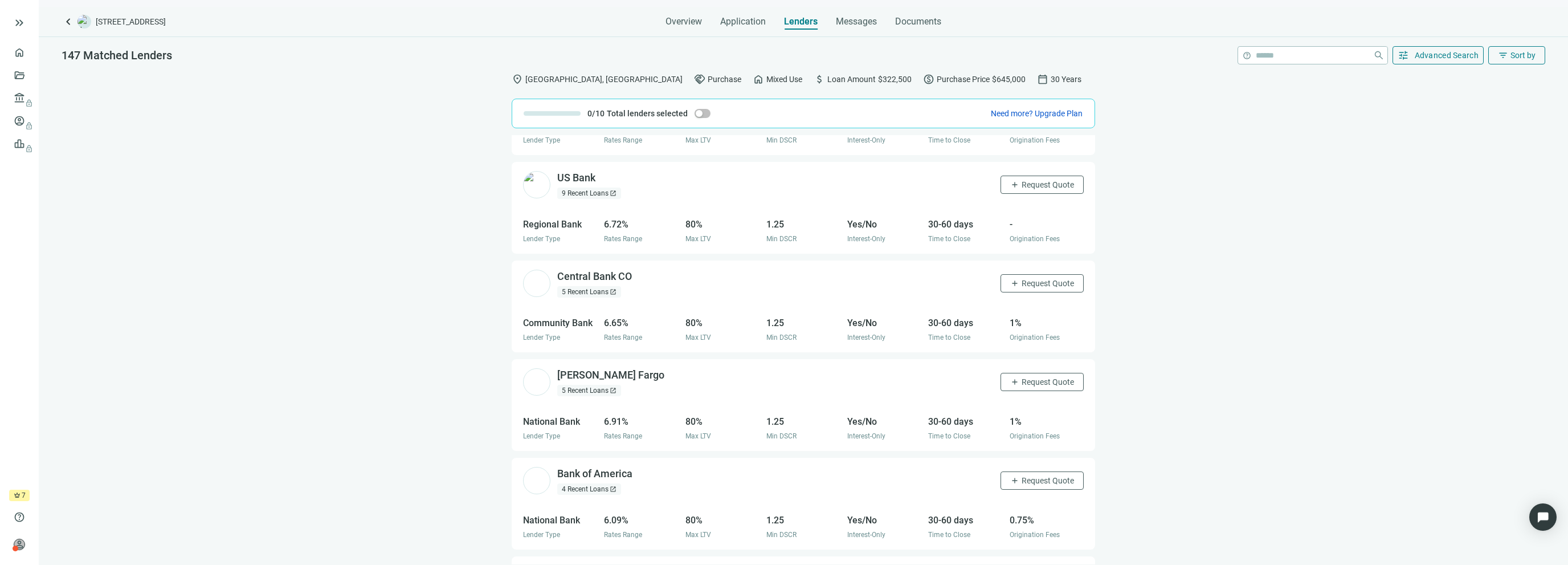
scroll to position [399, 0]
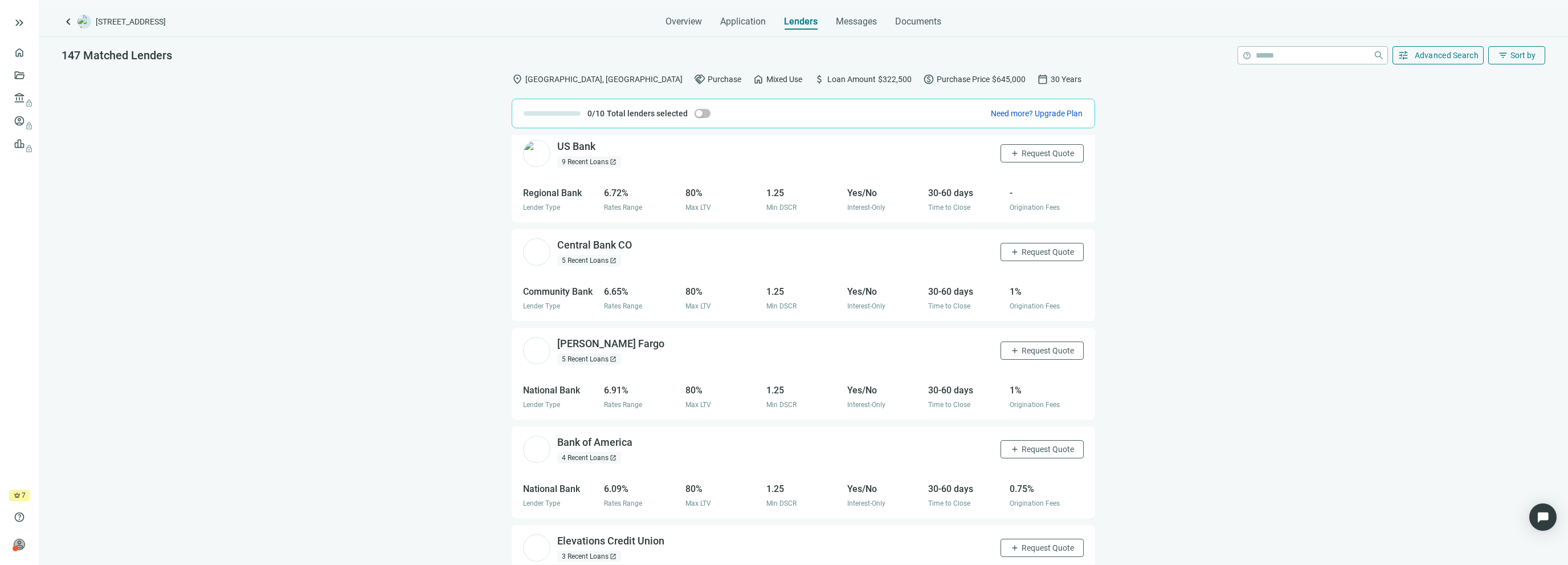
click at [594, 258] on div "5 Recent Loans open_in_new" at bounding box center [589, 260] width 63 height 12
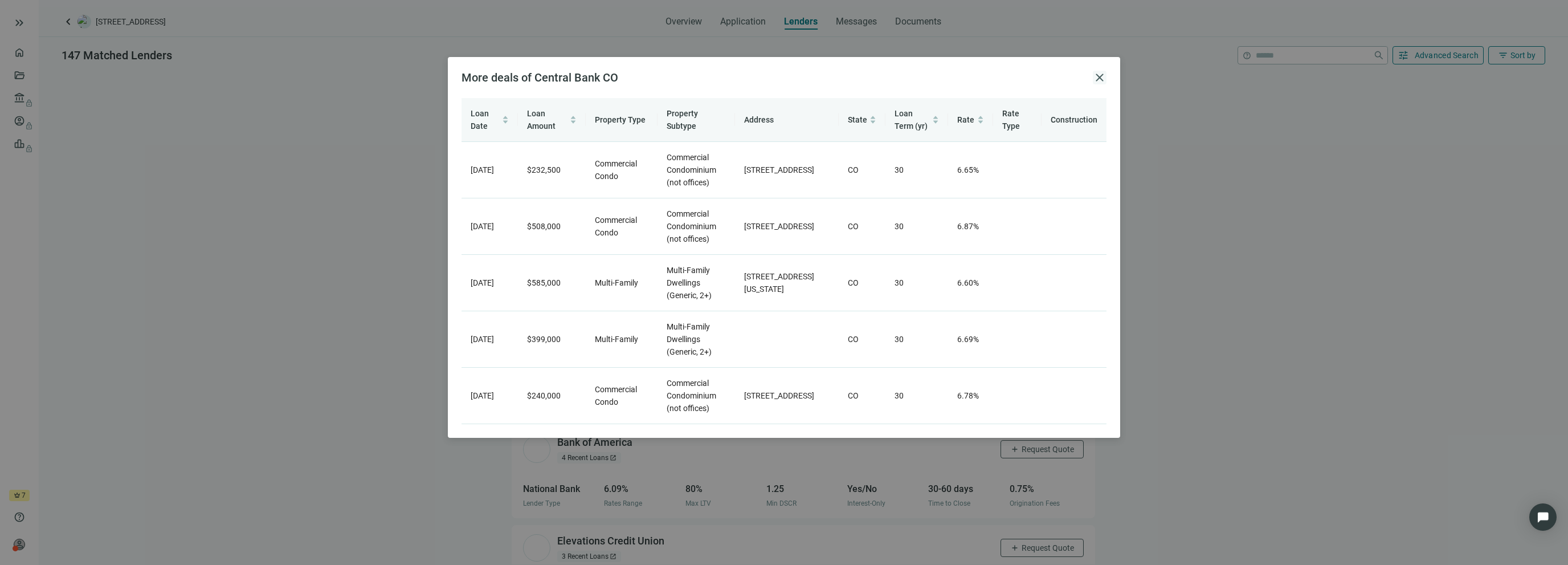
click at [1097, 77] on span "close" at bounding box center [1100, 77] width 14 height 14
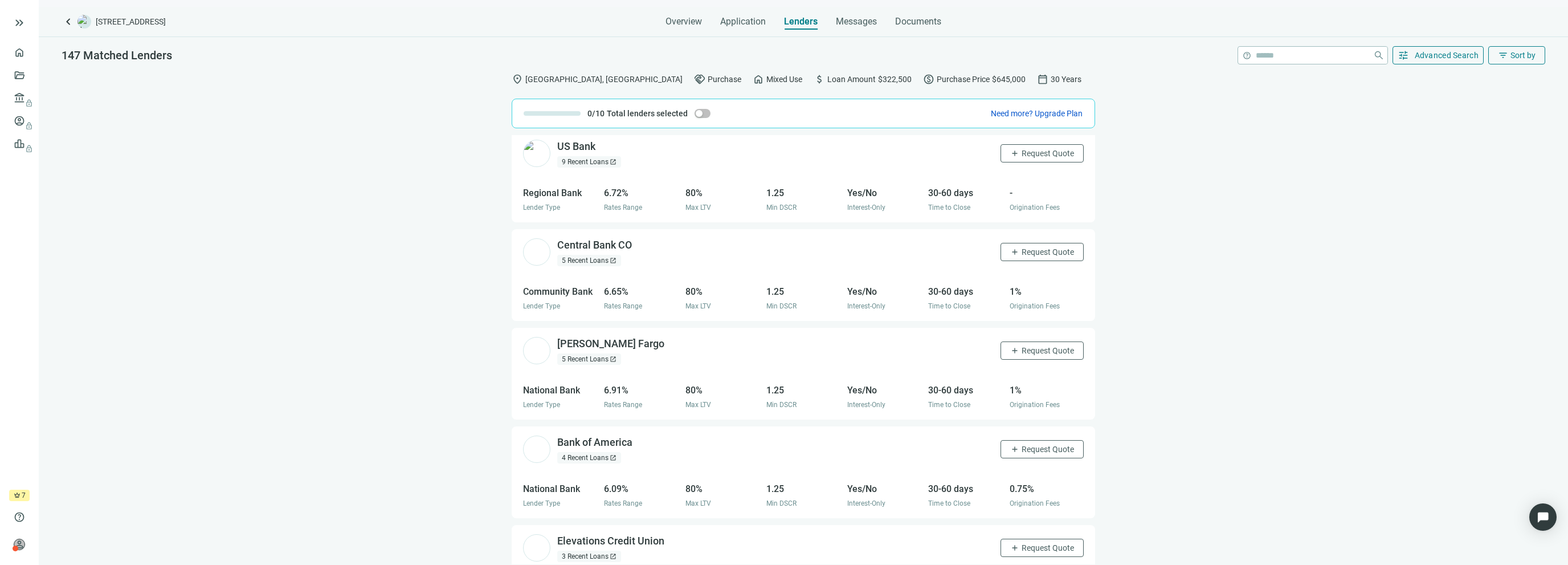
click at [583, 358] on div "5 Recent Loans open_in_new" at bounding box center [589, 359] width 63 height 12
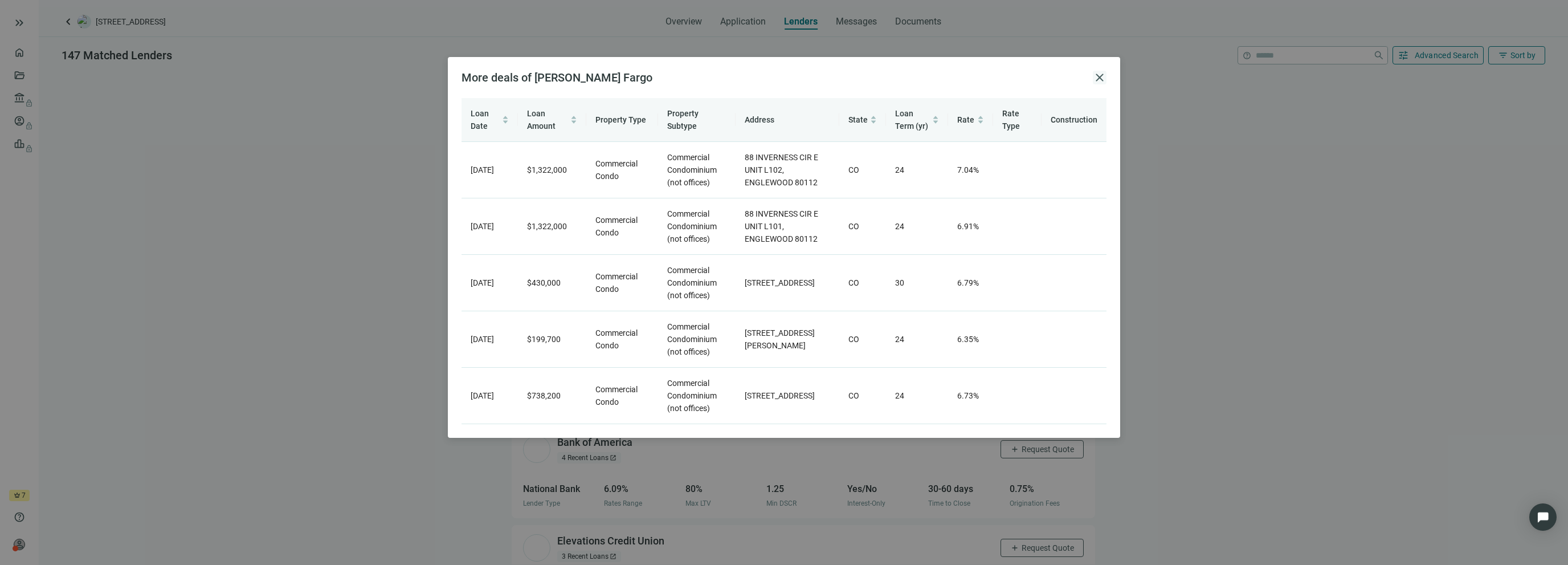
click at [1103, 79] on span "close" at bounding box center [1100, 77] width 14 height 14
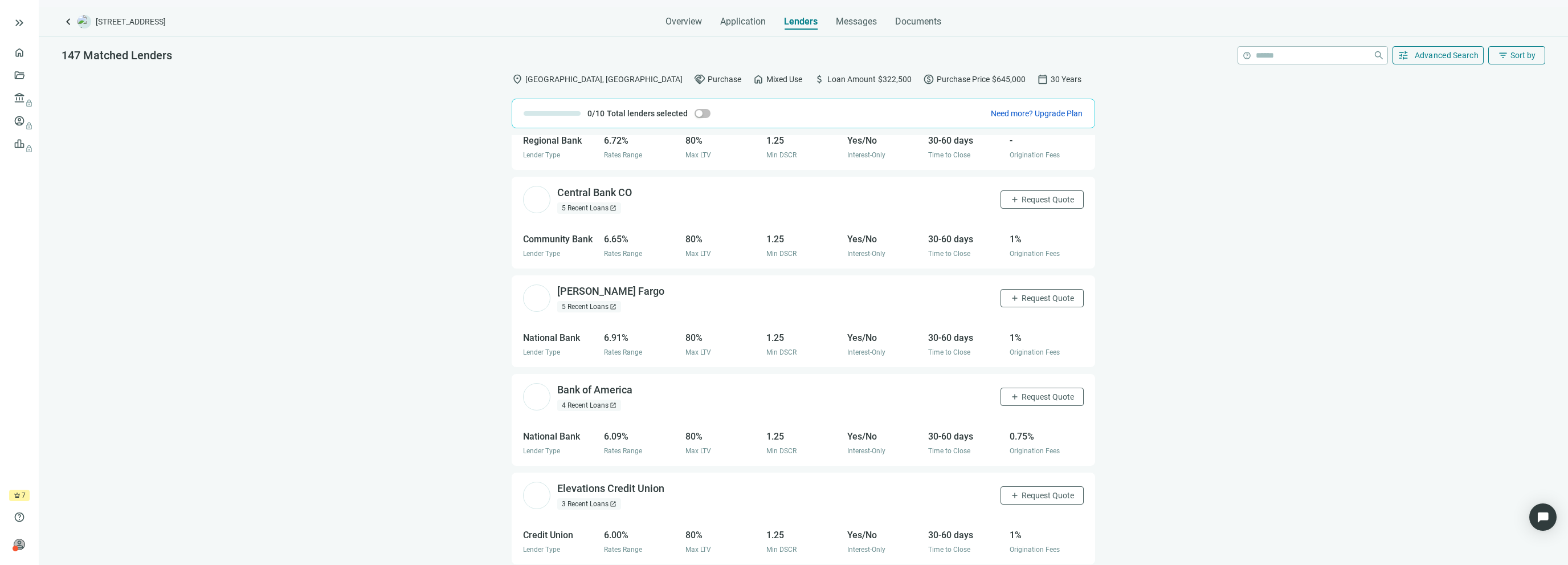
scroll to position [457, 0]
click at [577, 403] on div "4 Recent Loans open_in_new" at bounding box center [589, 401] width 63 height 12
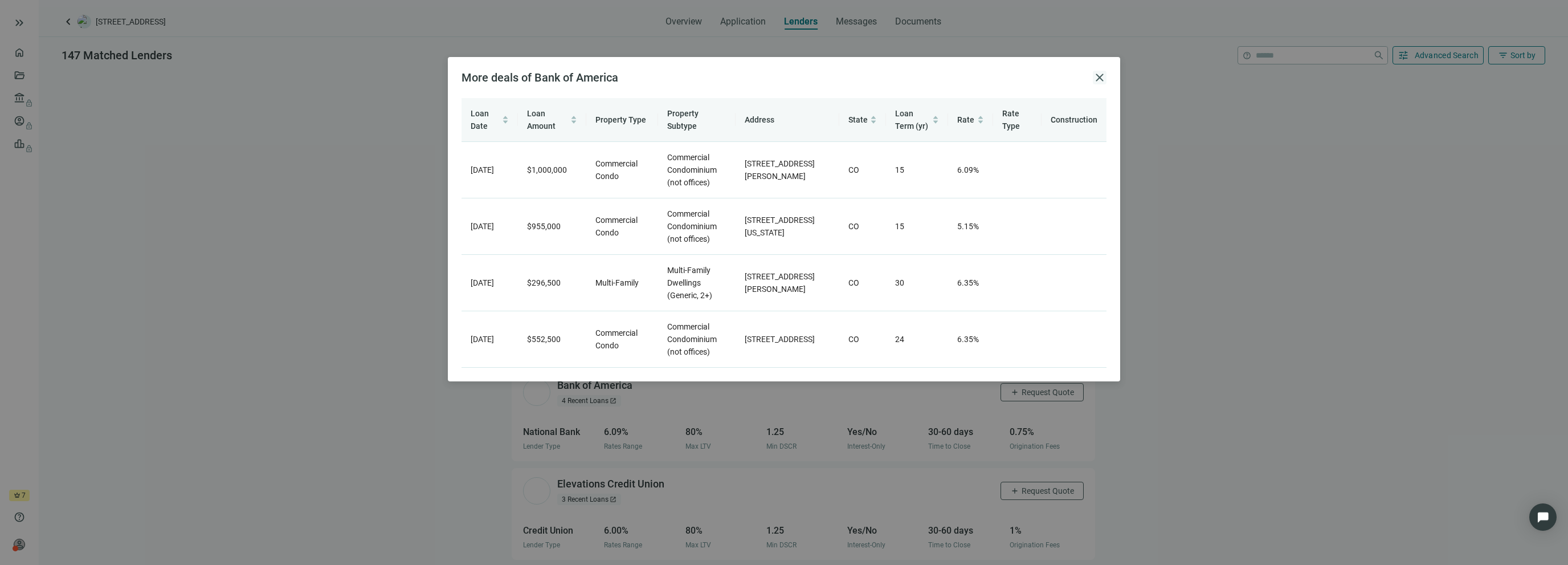
click at [1101, 75] on span "close" at bounding box center [1100, 77] width 14 height 14
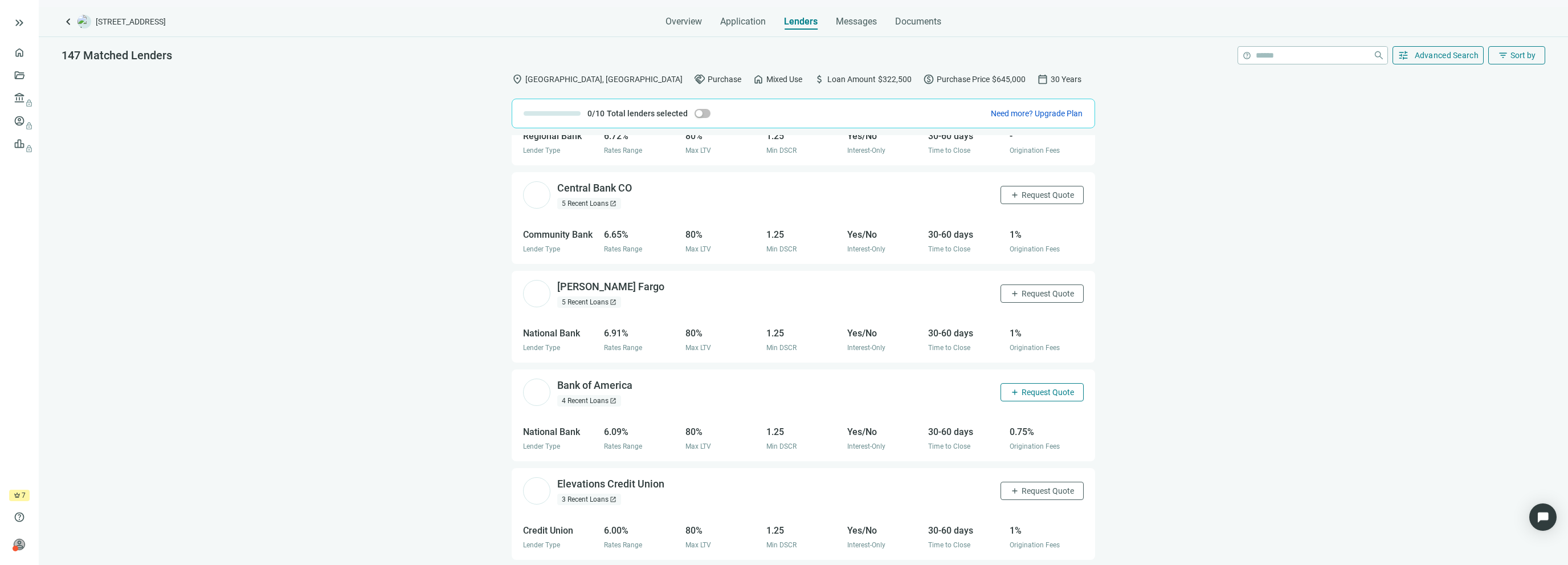
click at [1021, 394] on span "Request Quote" at bounding box center [1048, 392] width 52 height 9
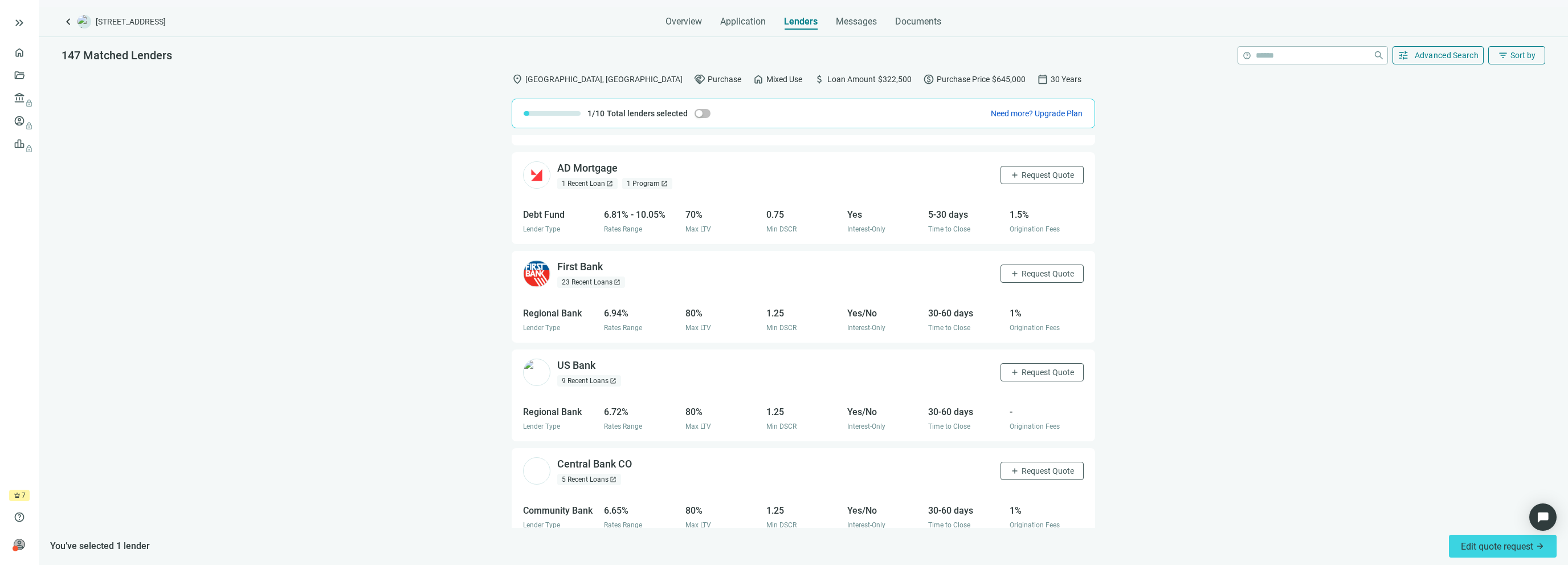
scroll to position [211, 0]
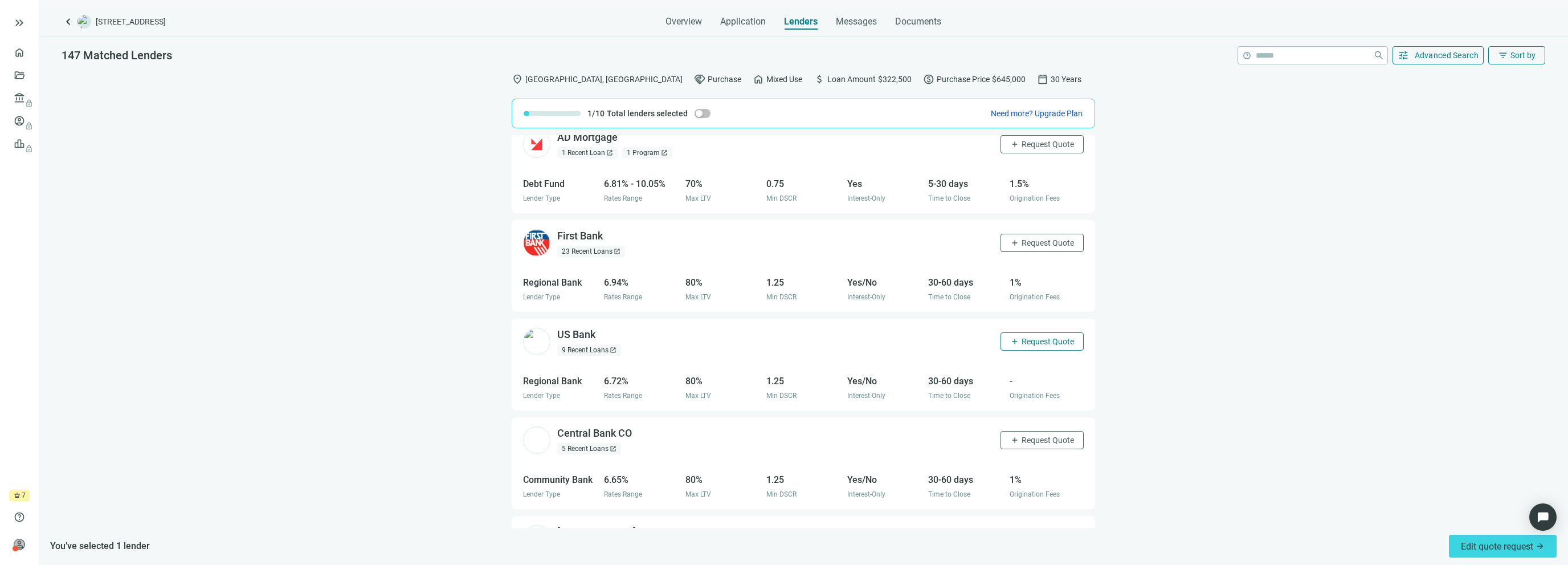
click at [1049, 345] on span "Request Quote" at bounding box center [1048, 341] width 52 height 9
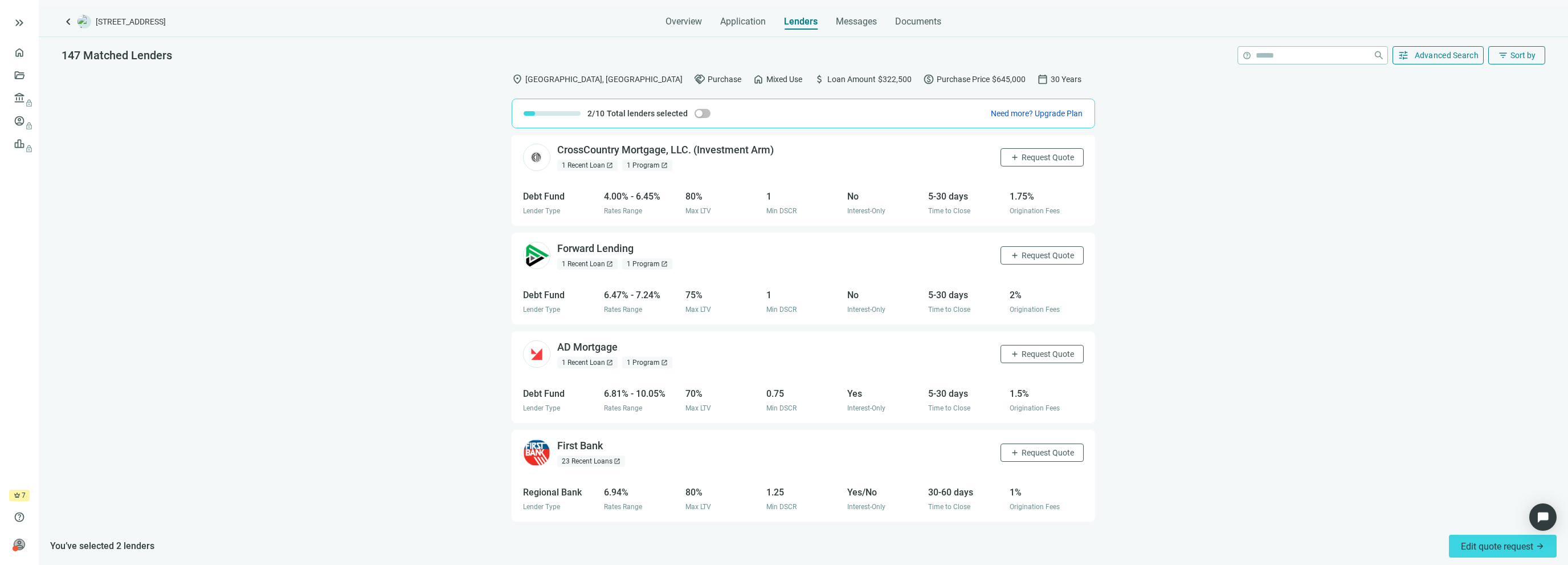
scroll to position [0, 0]
click at [1021, 159] on span "Request Quote" at bounding box center [1048, 158] width 52 height 9
click at [1035, 255] on span "Request Quote" at bounding box center [1048, 256] width 52 height 9
click at [1036, 358] on span "Request Quote" at bounding box center [1048, 355] width 52 height 9
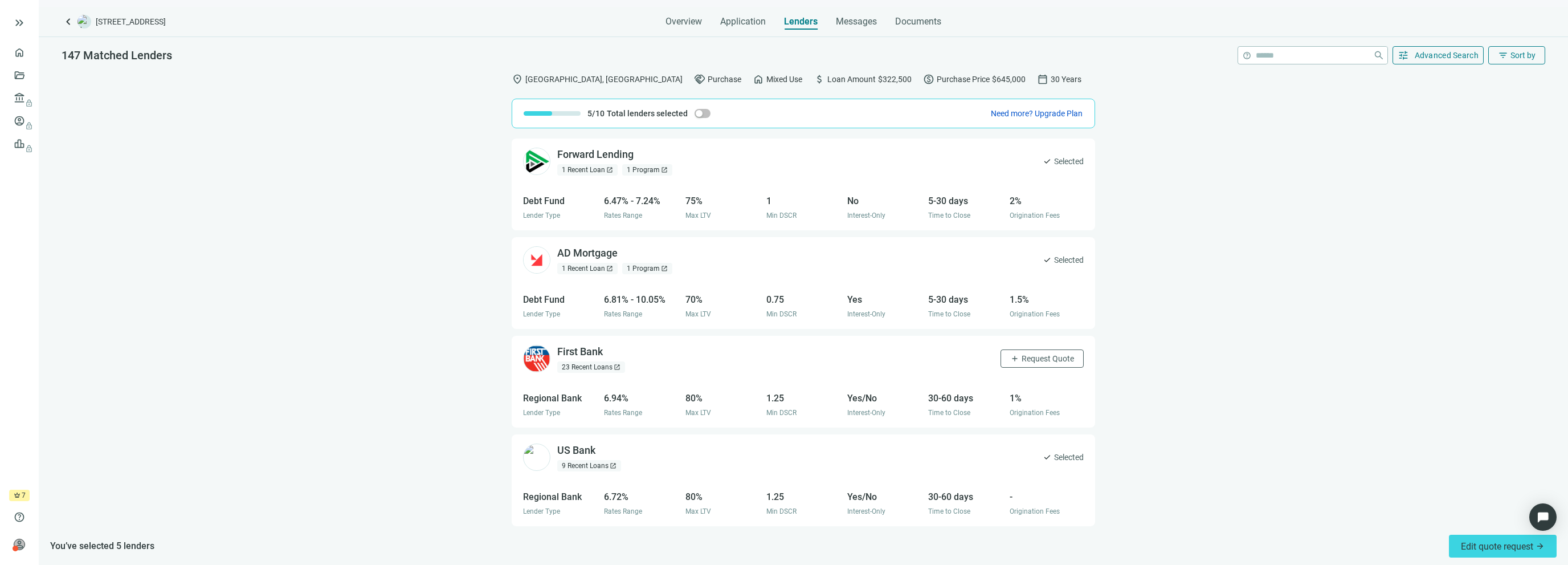
scroll to position [114, 0]
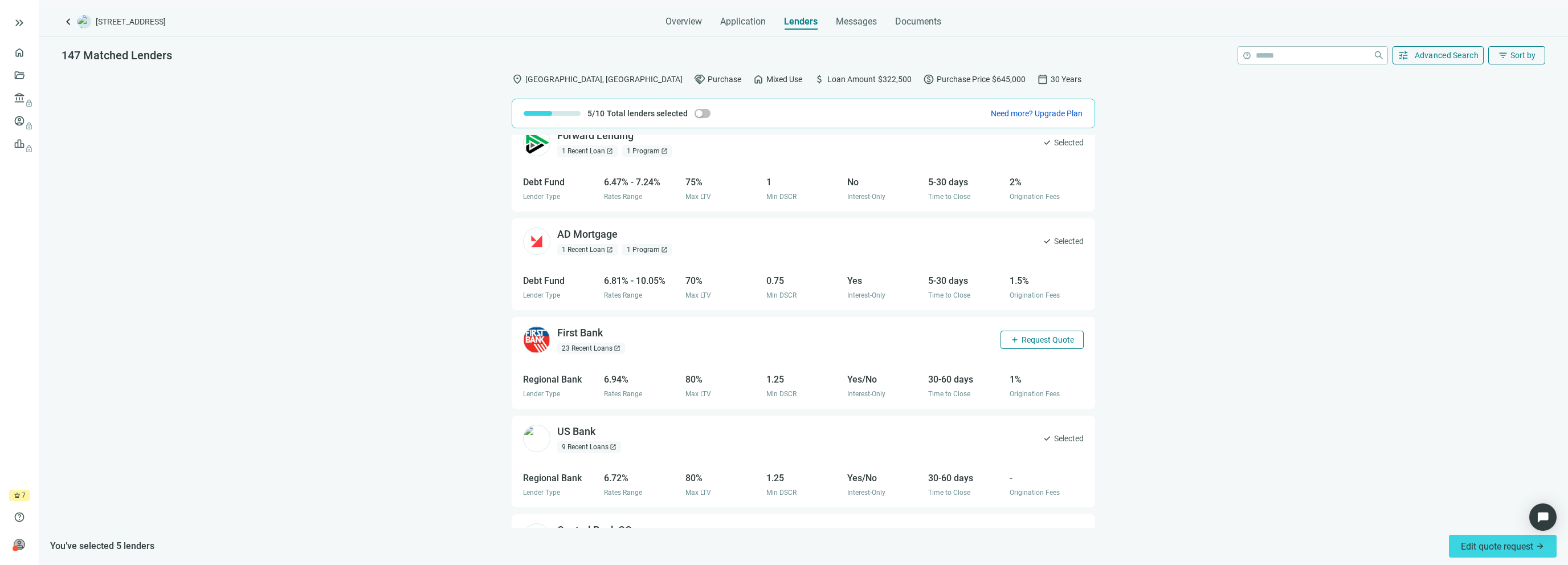
click at [1028, 336] on span "Request Quote" at bounding box center [1048, 339] width 52 height 9
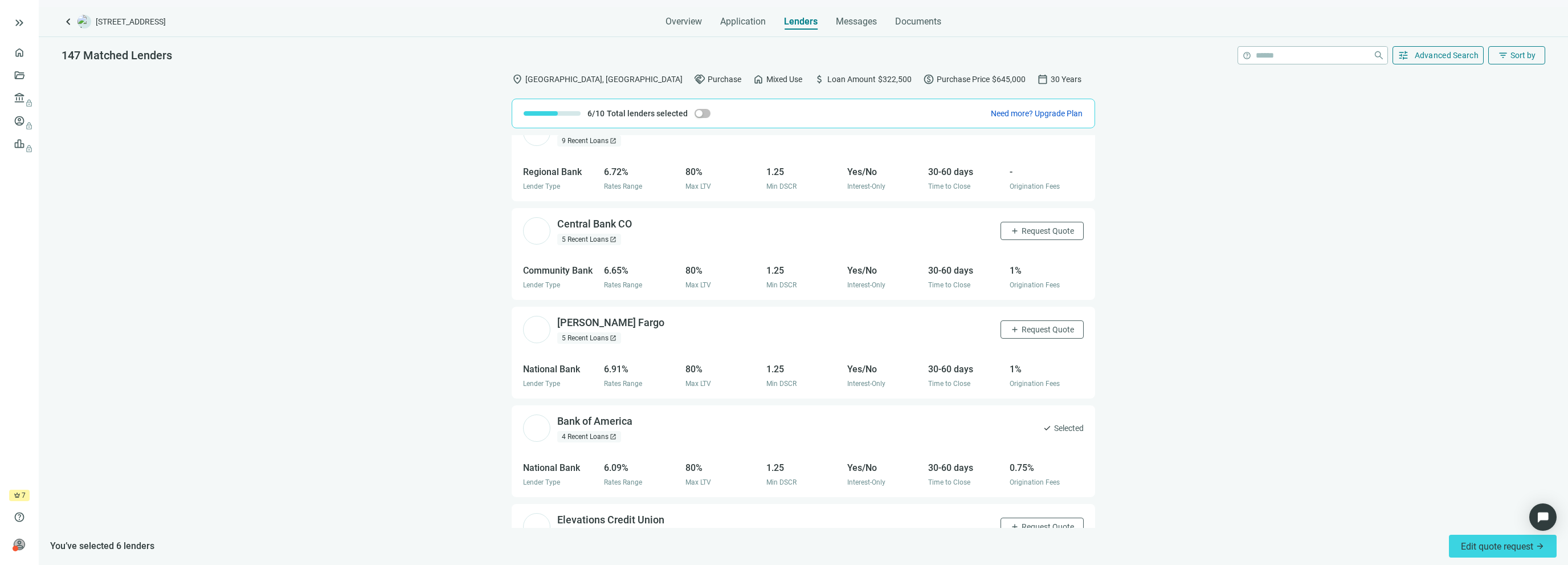
scroll to position [457, 0]
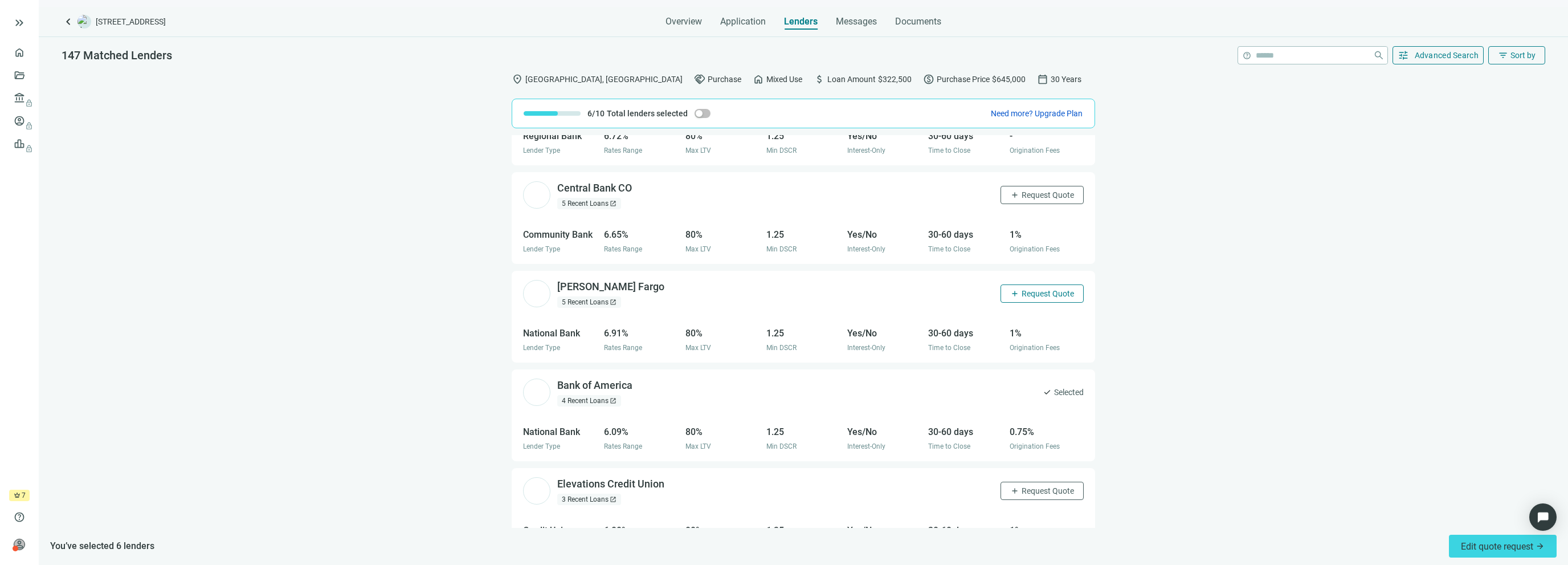
click at [1035, 294] on span "Request Quote" at bounding box center [1048, 294] width 52 height 9
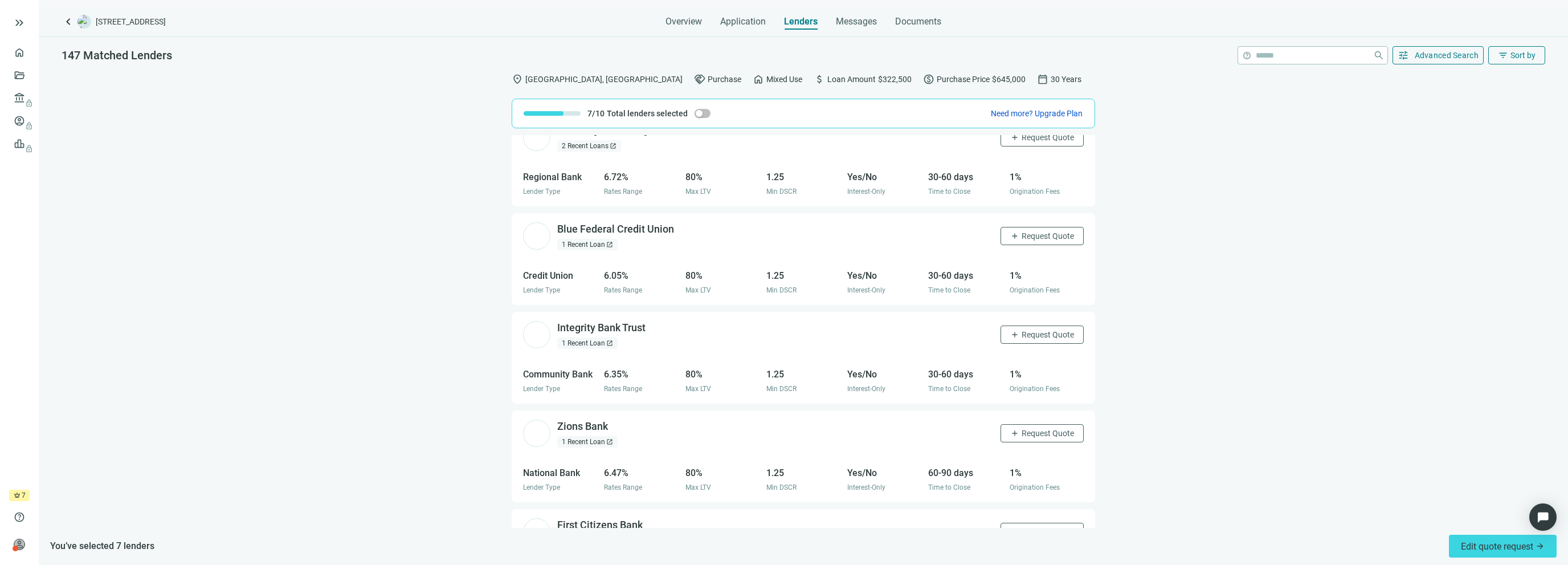
scroll to position [912, 0]
click at [592, 335] on div "1 Recent Loan open_in_new" at bounding box center [588, 339] width 61 height 12
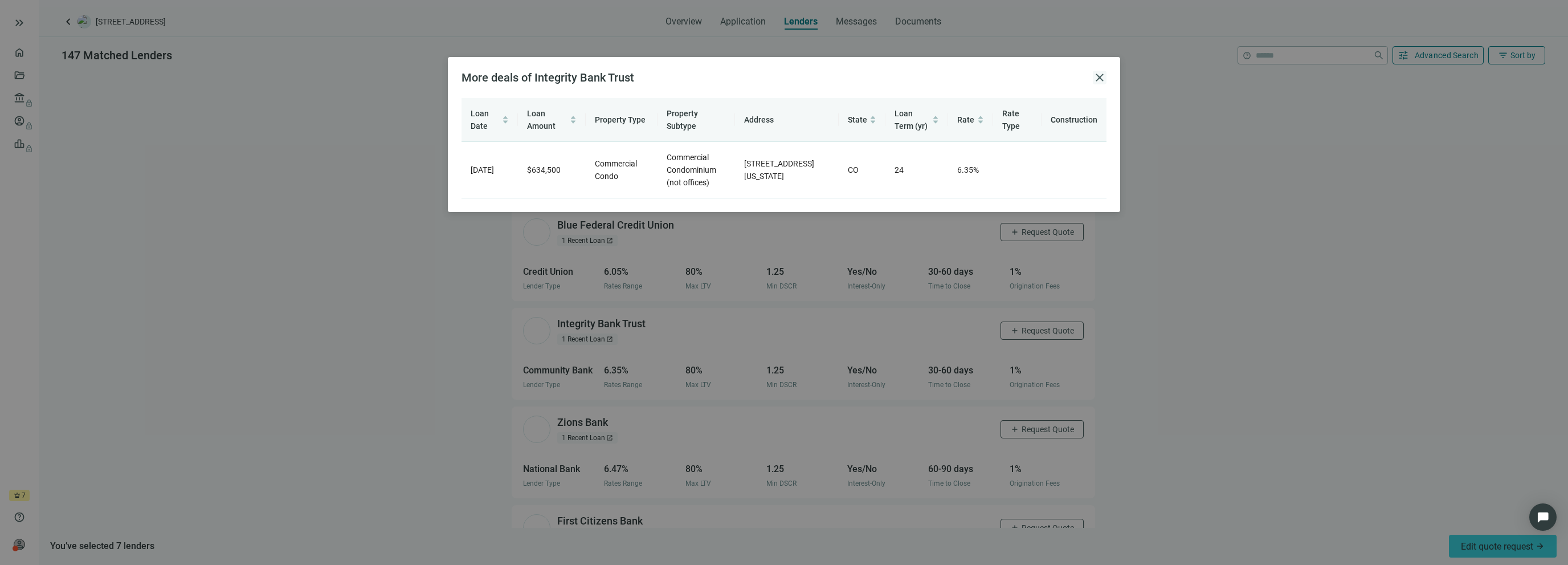
click at [1106, 77] on span "close" at bounding box center [1100, 77] width 14 height 14
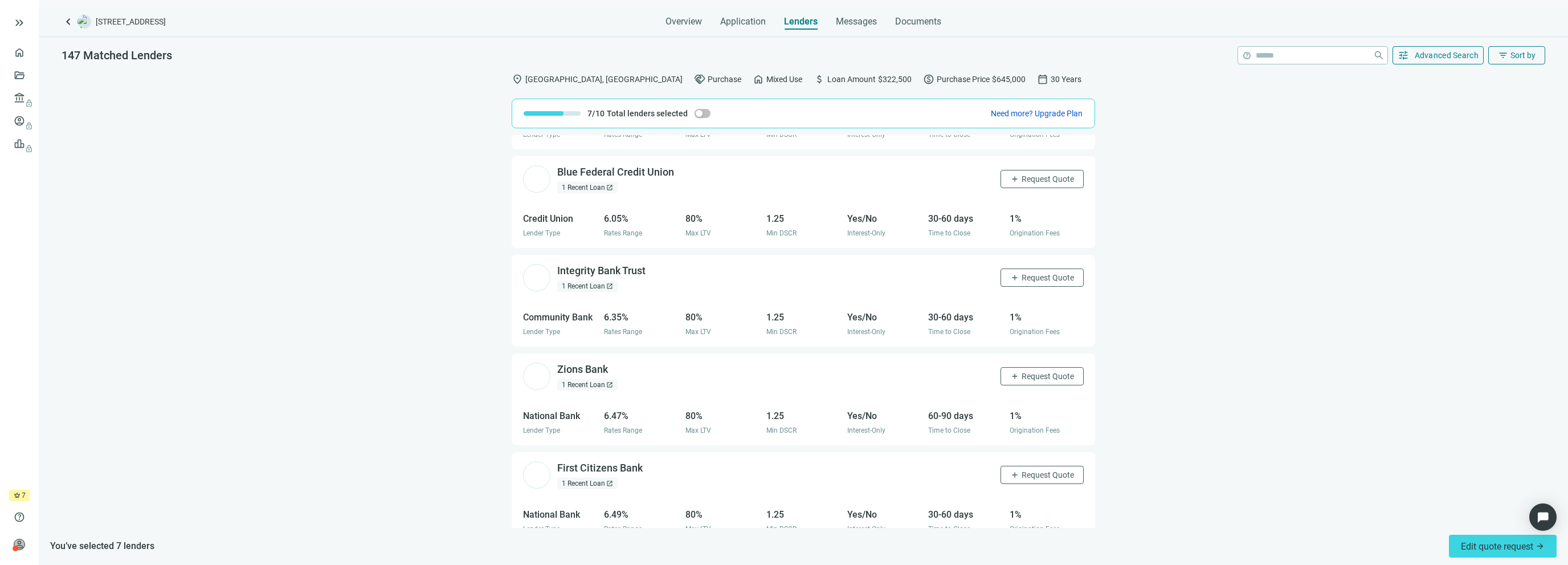
scroll to position [970, 0]
click at [586, 379] on div "1 Recent Loan open_in_new" at bounding box center [588, 381] width 61 height 12
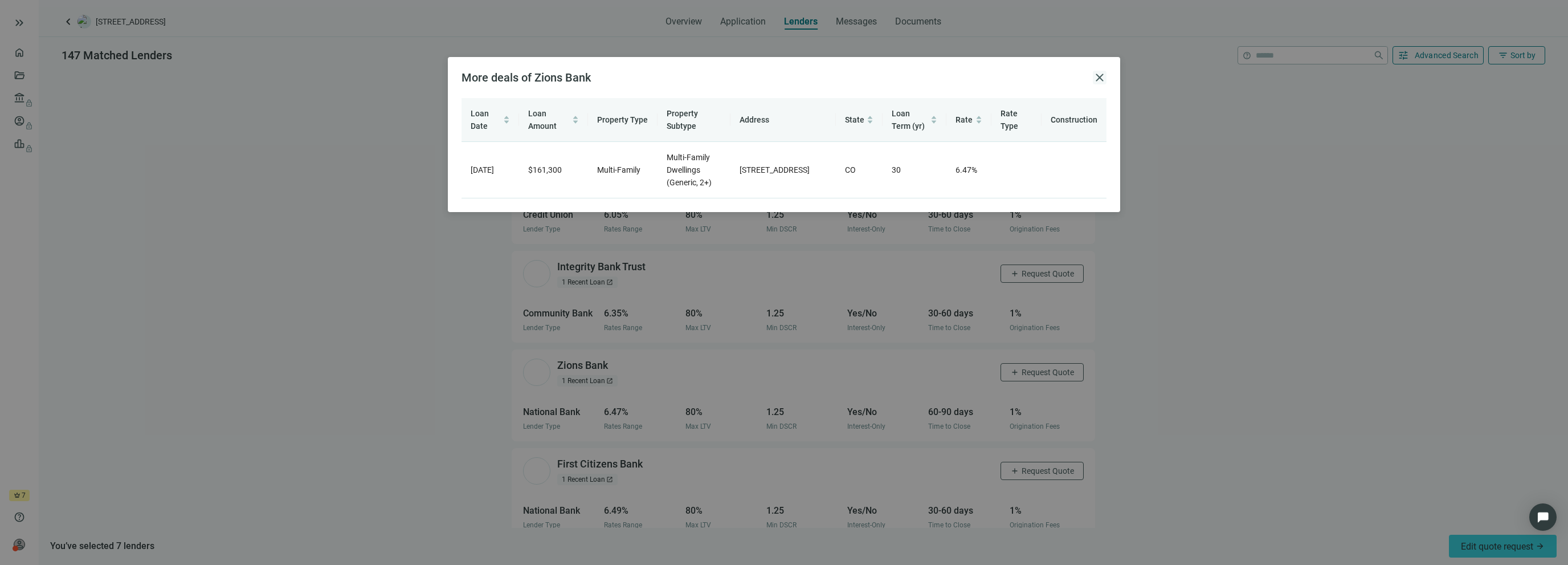
click at [1106, 79] on span "close" at bounding box center [1100, 77] width 14 height 14
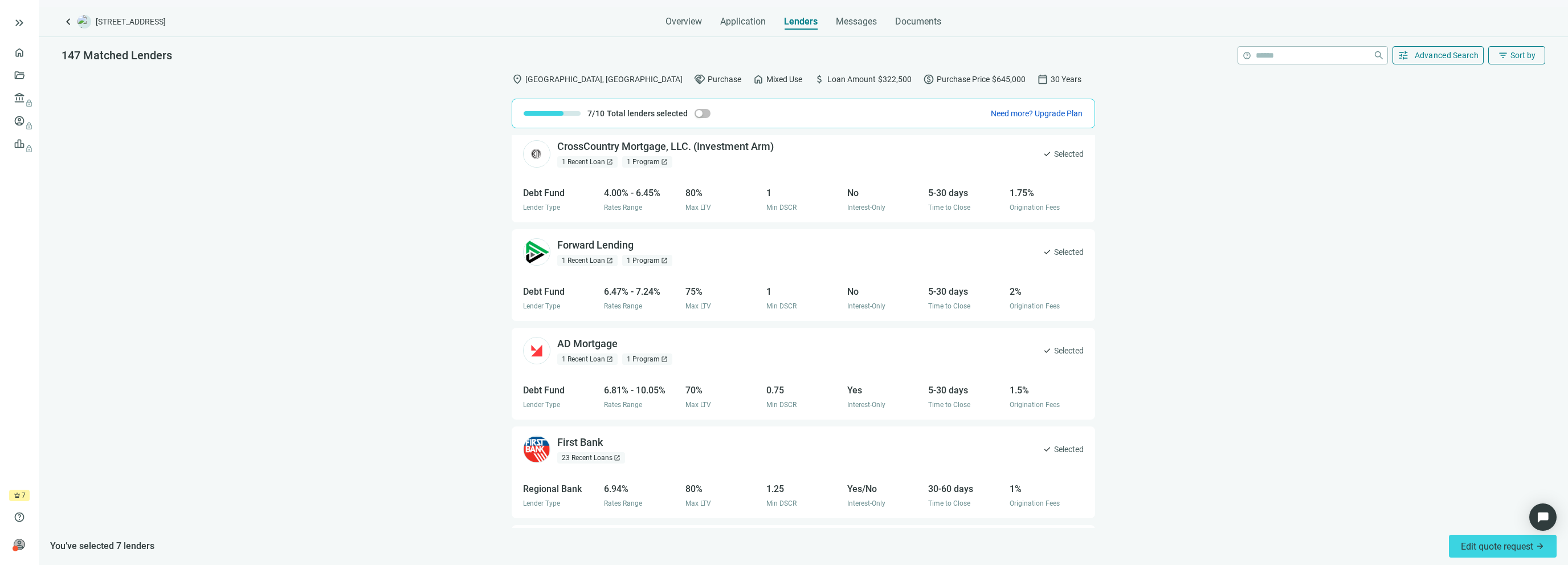
scroll to position [0, 0]
click at [1490, 548] on span "Edit quote request arrow_forward" at bounding box center [1502, 547] width 84 height 11
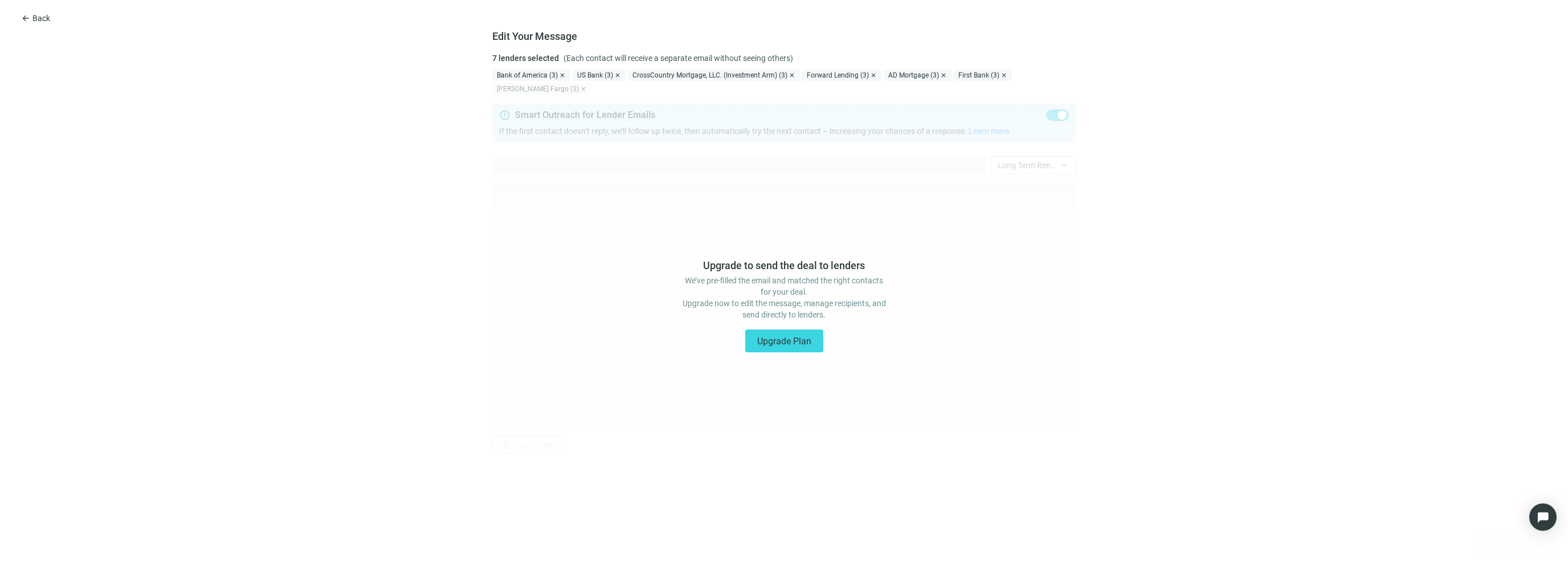
type textarea "**********"
click at [36, 16] on span "Back" at bounding box center [41, 18] width 18 height 9
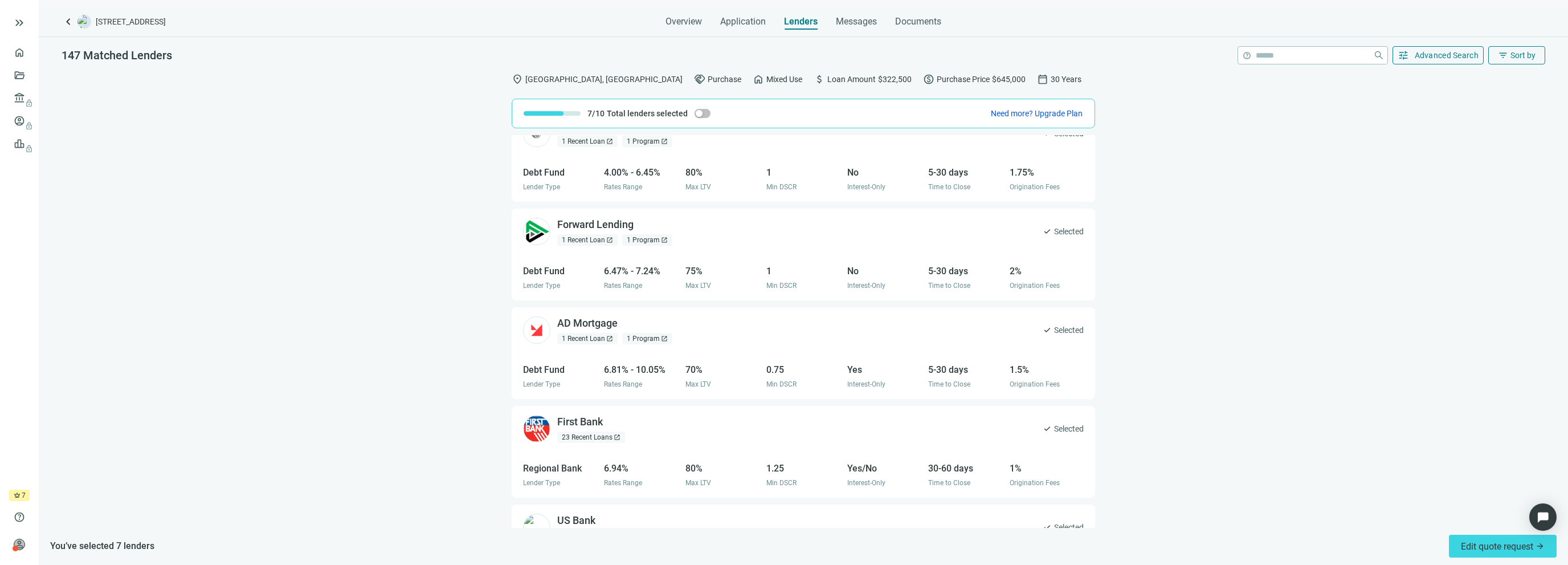
scroll to position [57, 0]
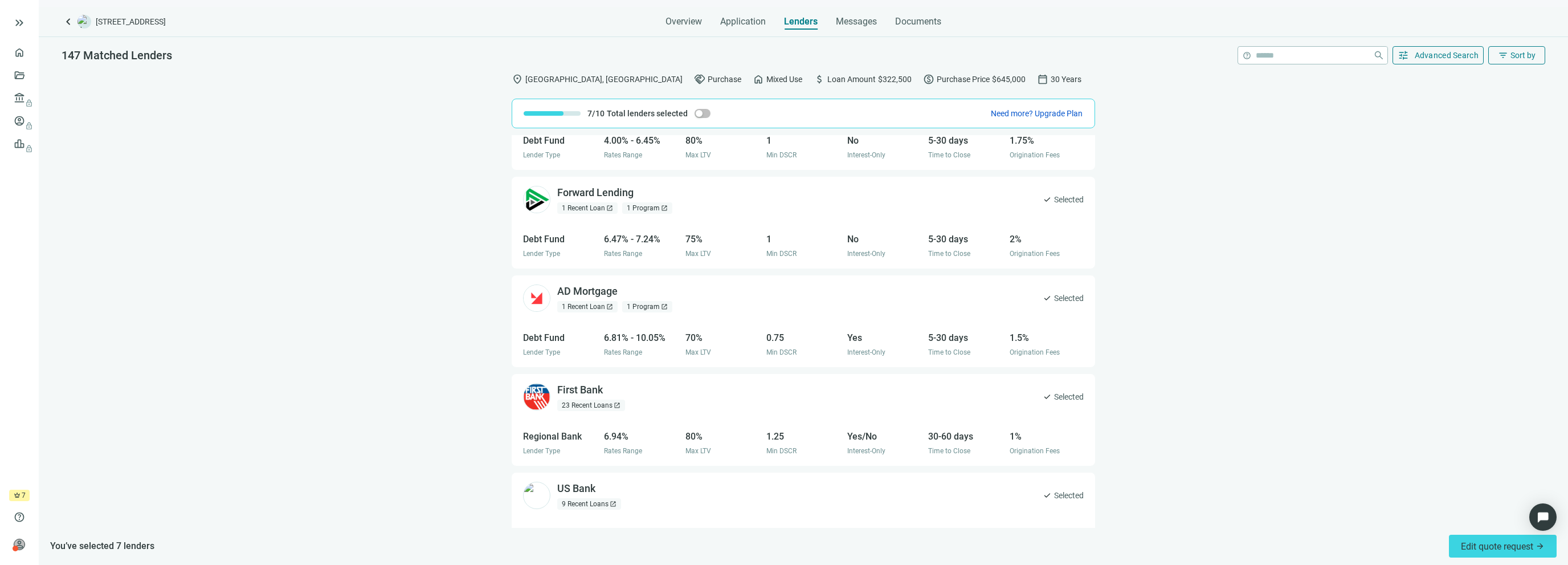
click at [593, 305] on div "1 Recent Loan open_in_new" at bounding box center [588, 307] width 61 height 12
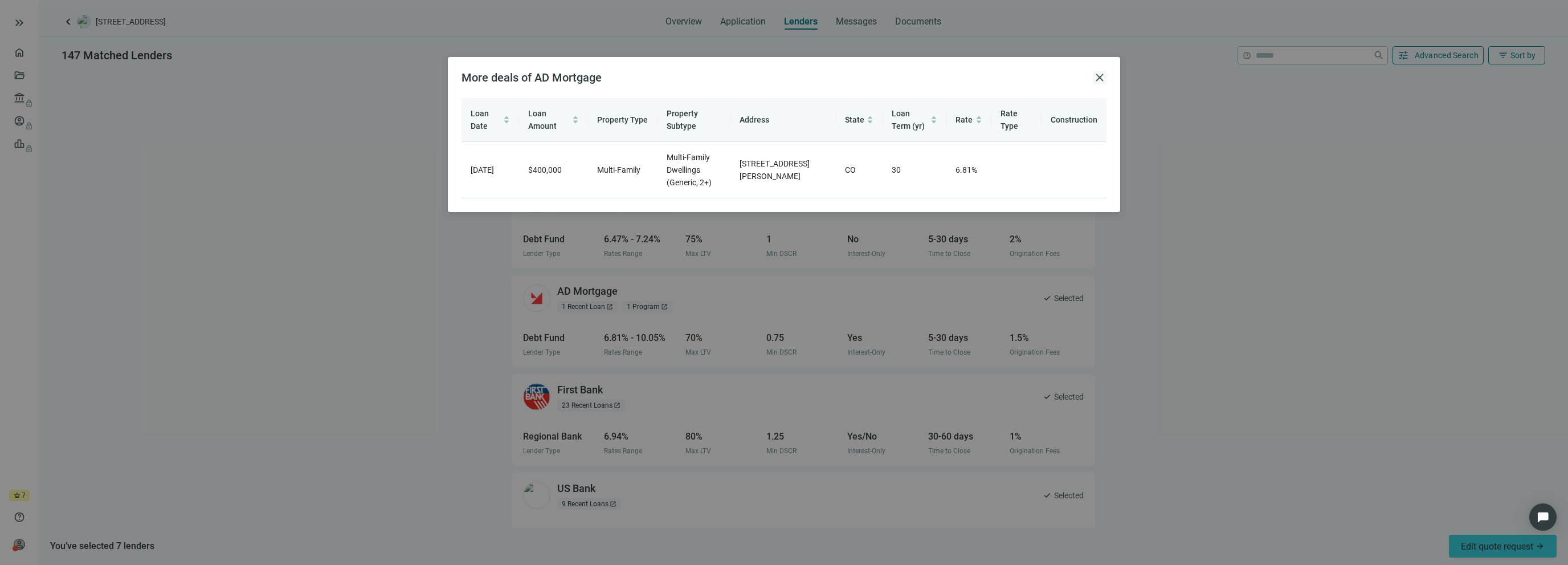
click at [1101, 77] on span "close" at bounding box center [1100, 77] width 14 height 14
